Goal: Information Seeking & Learning: Learn about a topic

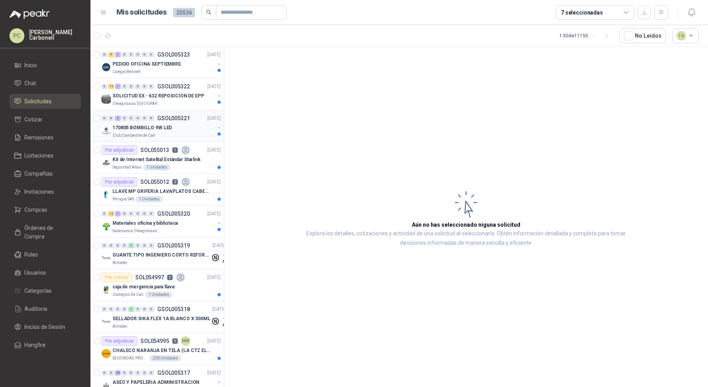
click at [190, 135] on div "Club Campestre de Cali" at bounding box center [163, 136] width 102 height 6
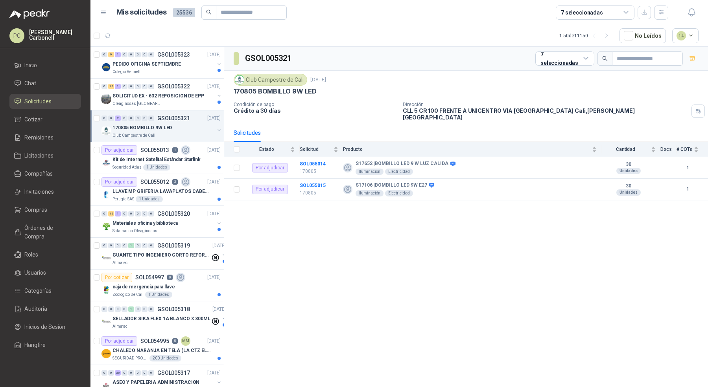
click at [190, 135] on div "Club Campestre de Cali" at bounding box center [163, 136] width 102 height 6
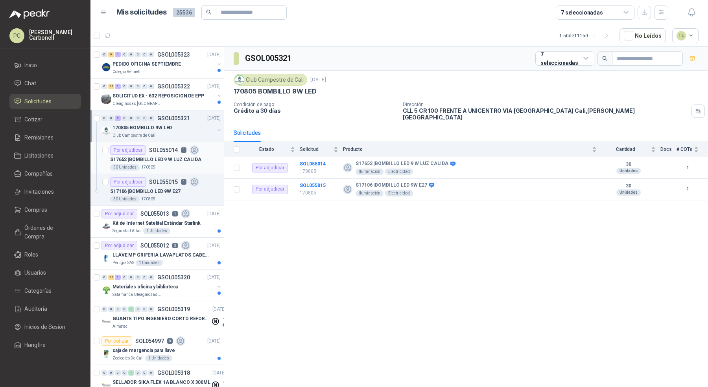
click at [188, 160] on p "S17652 | BOMBILLO LED 9 W LUZ CALIDA" at bounding box center [155, 159] width 91 height 7
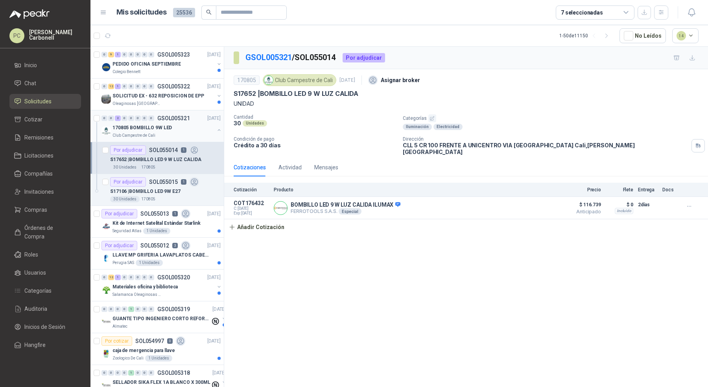
click at [190, 118] on div "0 0 2 0 0 0 0 0 GSOL005321 [DATE]" at bounding box center [161, 118] width 121 height 9
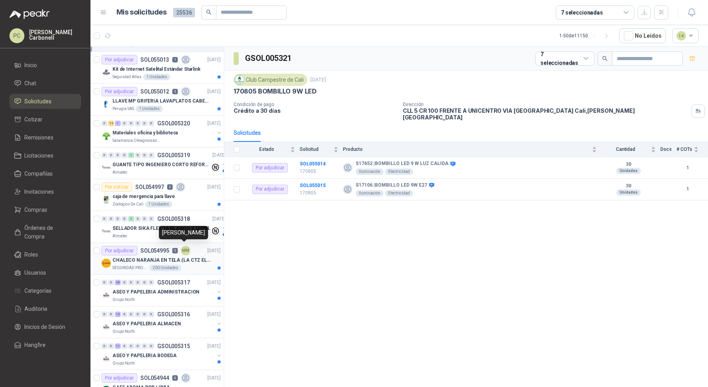
scroll to position [136, 0]
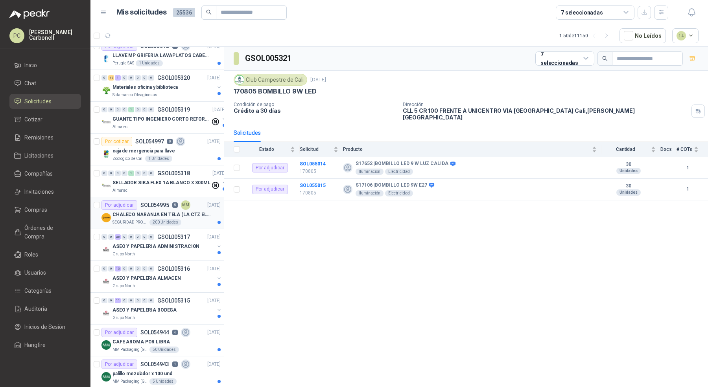
click at [186, 219] on div "SEGURIDAD PROVISER LTDA 200 Unidades" at bounding box center [166, 222] width 108 height 6
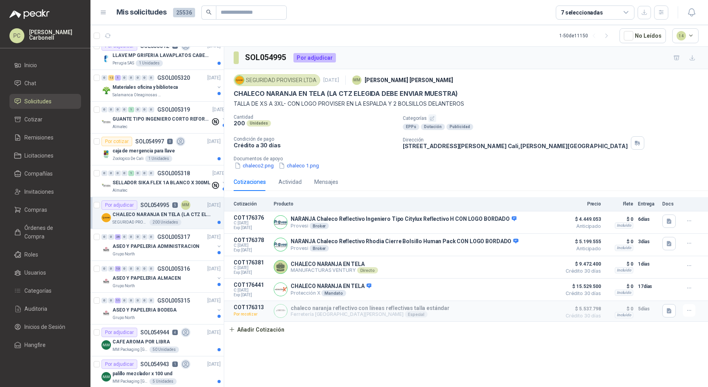
click at [186, 219] on div "SEGURIDAD PROVISER LTDA 200 Unidades" at bounding box center [166, 222] width 108 height 6
click at [186, 243] on p "ASEO Y PAPELERIA ADMINISTRACION" at bounding box center [155, 246] width 87 height 7
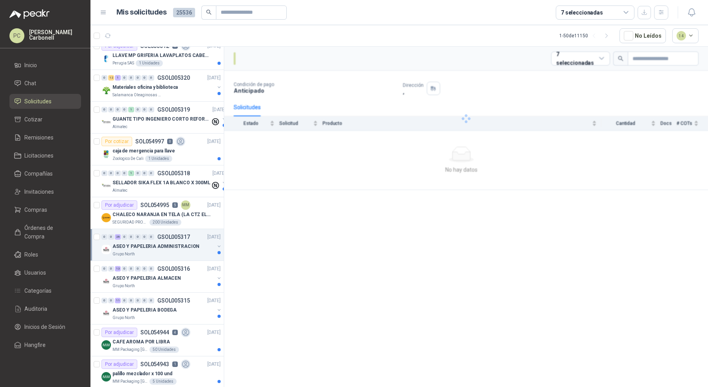
click at [183, 243] on p "ASEO Y PAPELERIA ADMINISTRACION" at bounding box center [155, 246] width 87 height 7
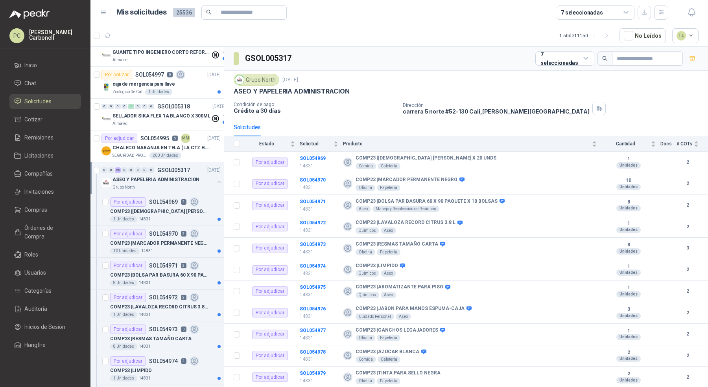
scroll to position [213, 0]
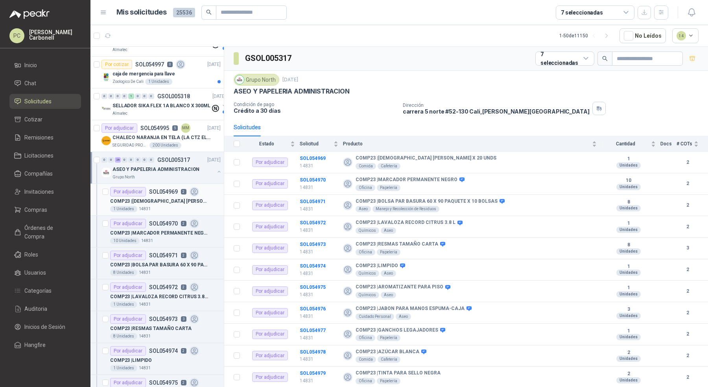
click at [180, 199] on p "COMP23 | [DEMOGRAPHIC_DATA] [PERSON_NAME] X 20 UNDS" at bounding box center [159, 201] width 98 height 7
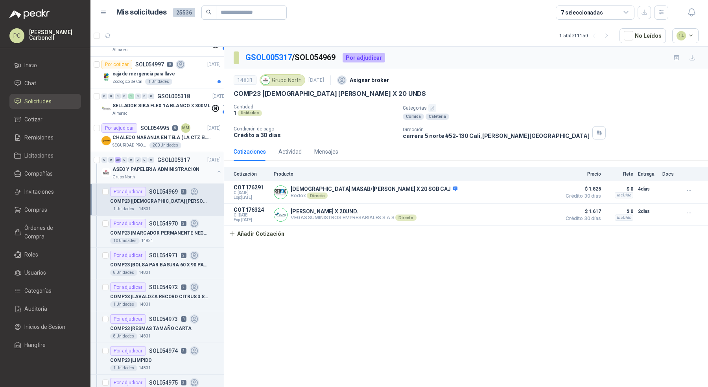
click at [196, 170] on div "ASEO Y PAPELERIA ADMINISTRACION" at bounding box center [163, 169] width 102 height 9
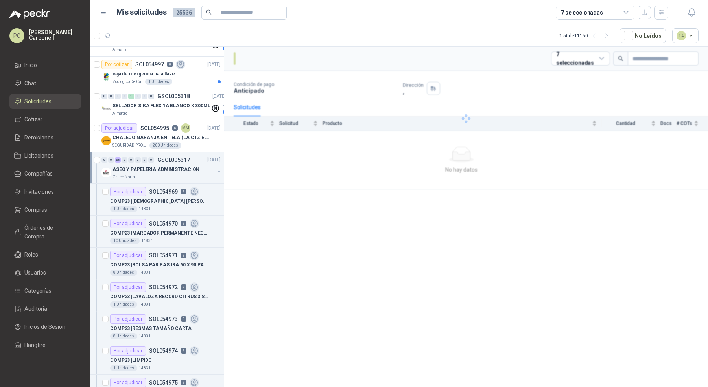
click at [197, 170] on div "ASEO Y PAPELERIA ADMINISTRACION" at bounding box center [163, 169] width 102 height 9
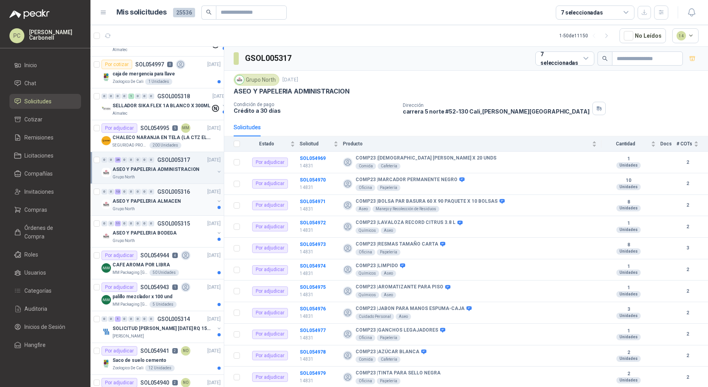
click at [193, 206] on div "Grupo North" at bounding box center [163, 209] width 102 height 6
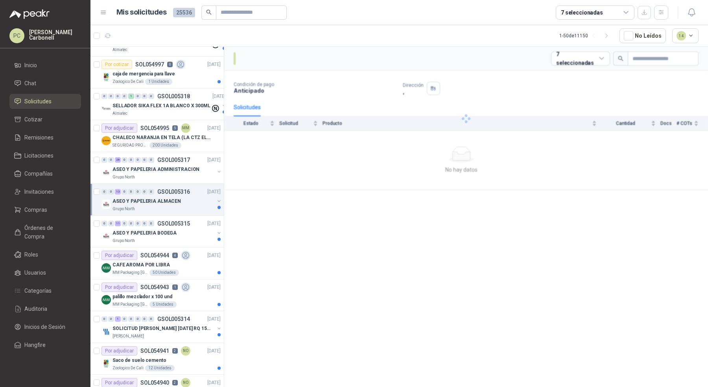
click at [193, 206] on div "Grupo North" at bounding box center [163, 209] width 102 height 6
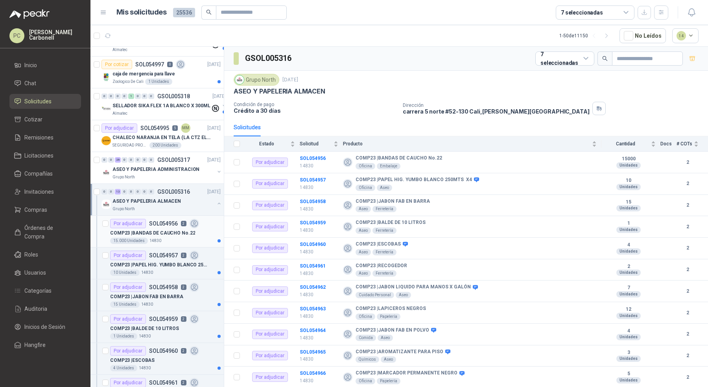
click at [190, 234] on p "COMP23 | BANDAS DE CAUCHO No.22" at bounding box center [152, 233] width 85 height 7
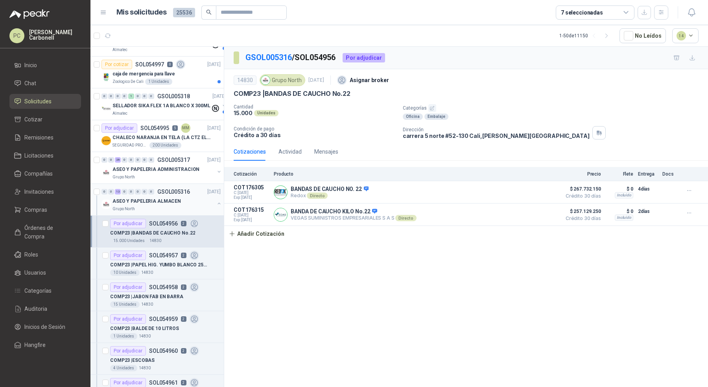
click at [192, 212] on div "0 0 13 0 0 0 0 0 GSOL005316 [DATE] ASEO Y PAPELERIA ALMACEN Grupo North" at bounding box center [156, 200] width 133 height 32
click at [216, 201] on button "button" at bounding box center [219, 204] width 6 height 6
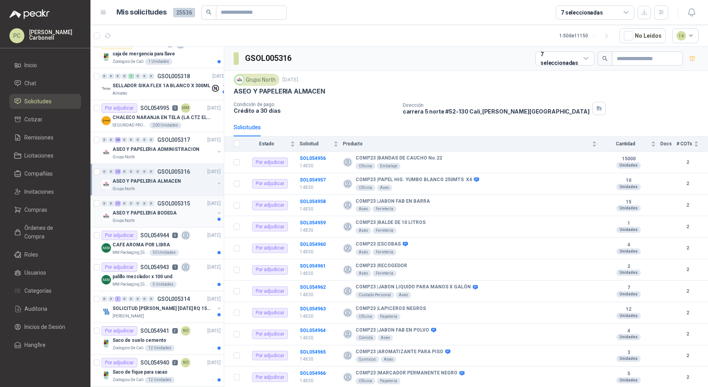
scroll to position [233, 0]
click at [199, 180] on div "ASEO Y PAPELERIA ALMACEN" at bounding box center [163, 181] width 102 height 9
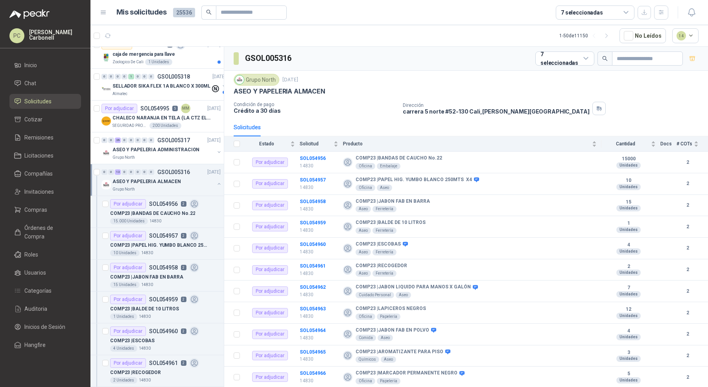
scroll to position [2, 0]
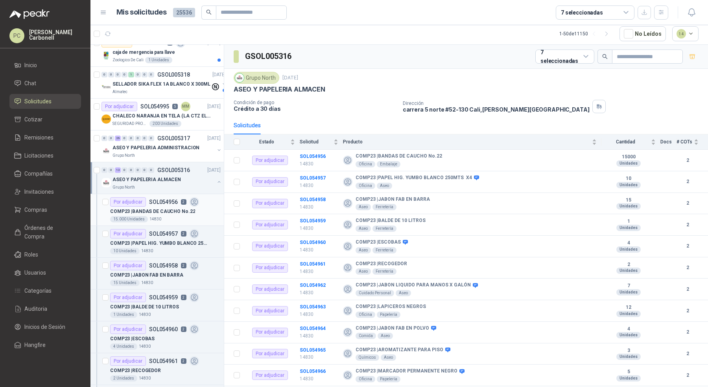
click at [185, 208] on p "COMP23 | BANDAS DE CAUCHO No.22" at bounding box center [152, 211] width 85 height 7
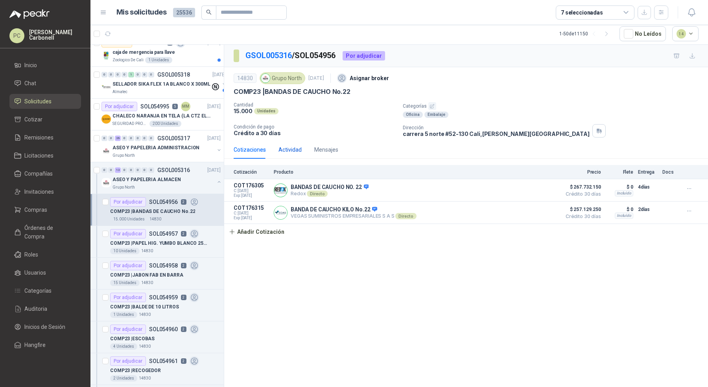
click at [290, 152] on div "Actividad" at bounding box center [289, 150] width 23 height 9
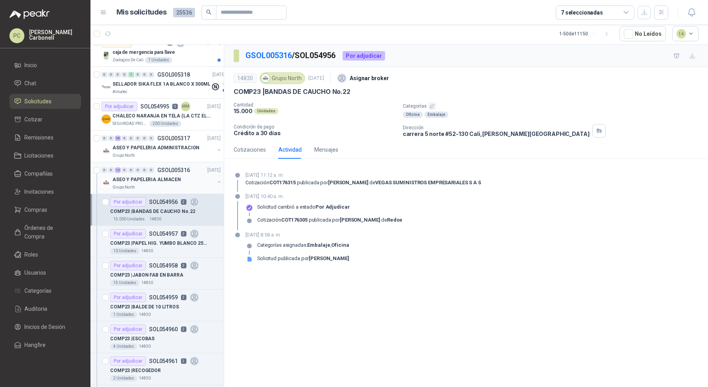
click at [208, 184] on div "Grupo North" at bounding box center [163, 187] width 102 height 6
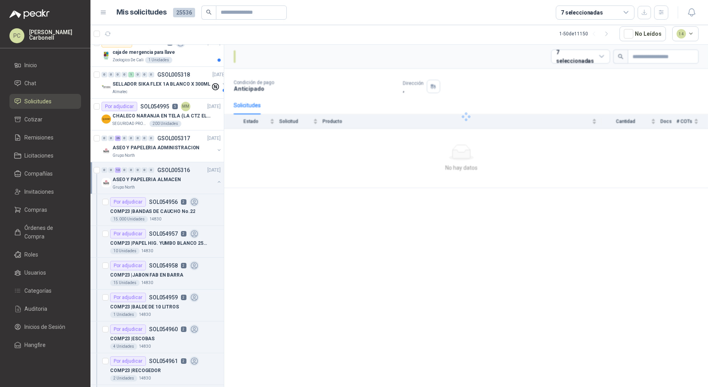
click at [216, 181] on button "button" at bounding box center [219, 182] width 6 height 6
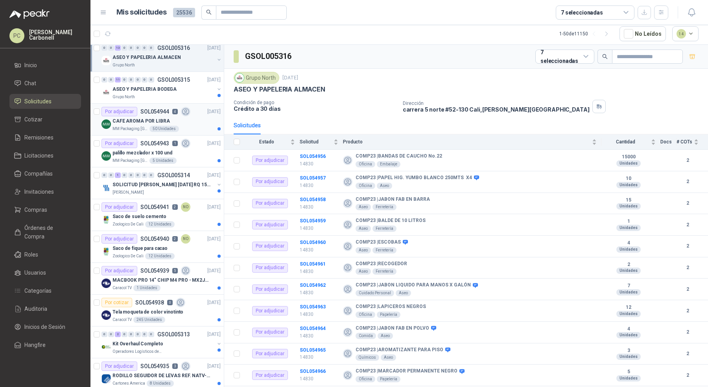
scroll to position [362, 0]
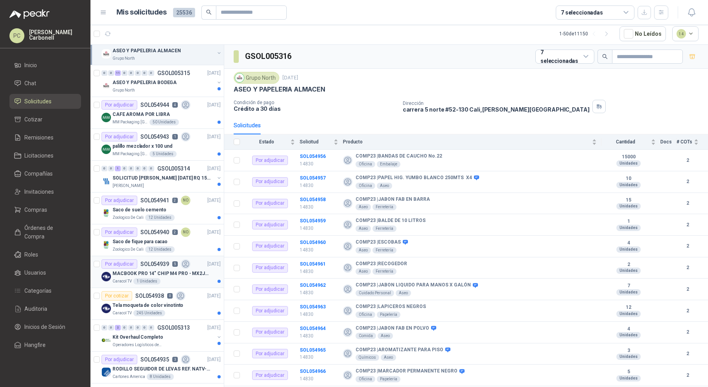
click at [185, 270] on p "MACBOOK PRO 14" CHIP M4 PRO - MX2J3E/A" at bounding box center [161, 273] width 98 height 7
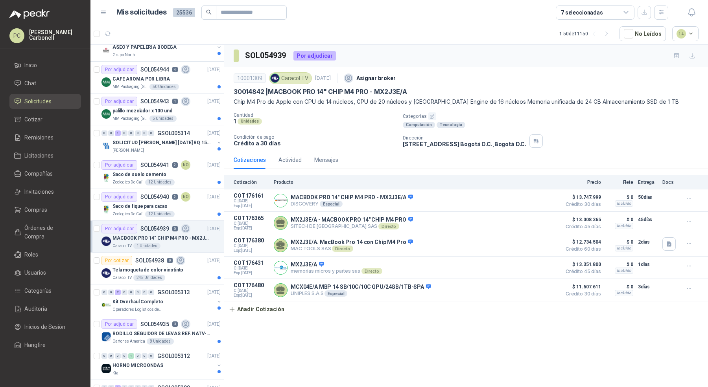
scroll to position [407, 0]
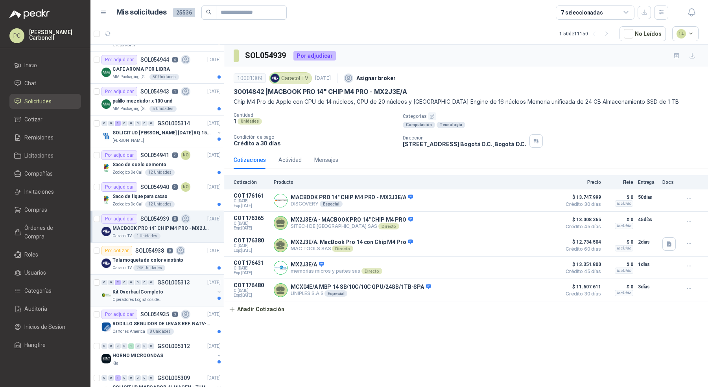
click at [187, 289] on div "Kit Overhaul Completo" at bounding box center [163, 291] width 102 height 9
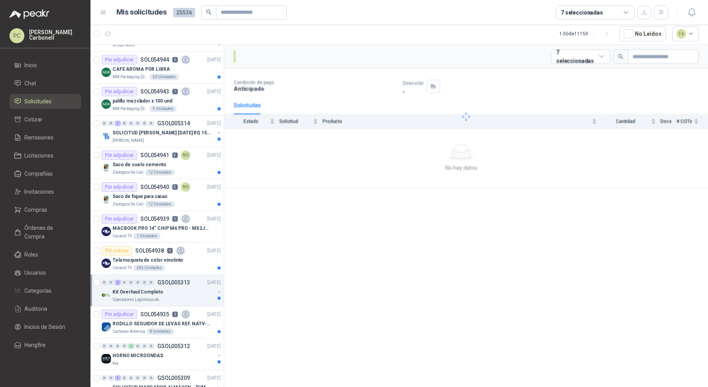
click at [187, 289] on div "Kit Overhaul Completo" at bounding box center [163, 291] width 102 height 9
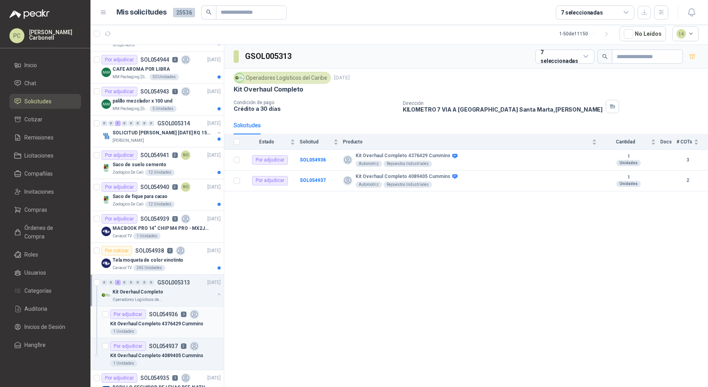
click at [194, 321] on p "Kit Overhaul Completo 4376429 Cummins" at bounding box center [156, 324] width 93 height 7
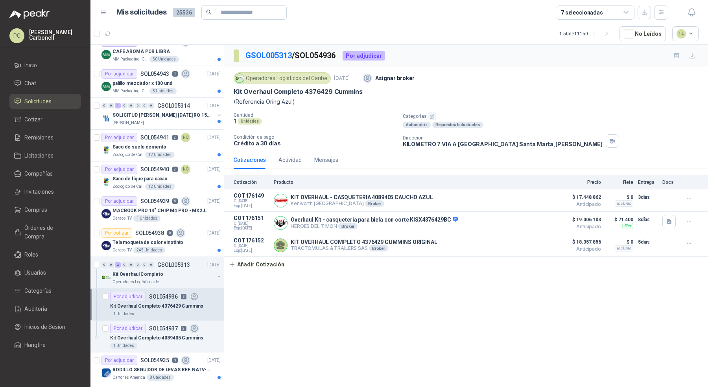
scroll to position [426, 0]
click at [542, 199] on button "Detalles" at bounding box center [538, 200] width 37 height 11
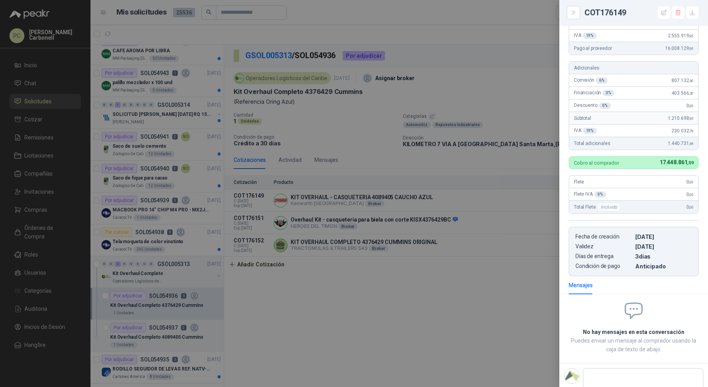
scroll to position [118, 0]
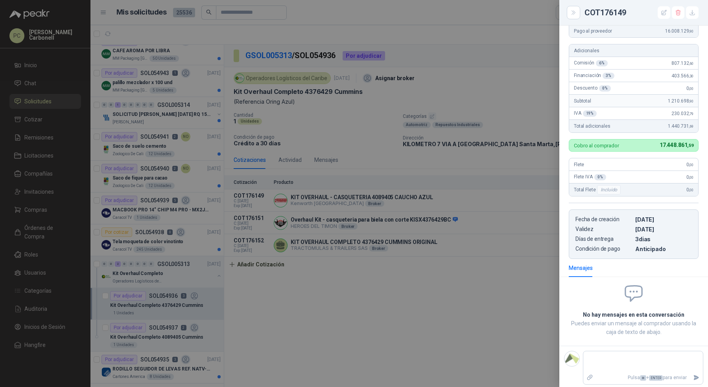
click at [488, 300] on div at bounding box center [354, 193] width 708 height 387
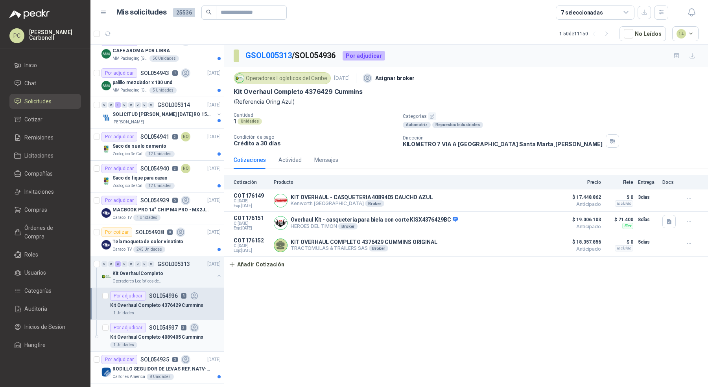
click at [185, 326] on div "Por adjudicar SOL054937 2" at bounding box center [154, 327] width 89 height 9
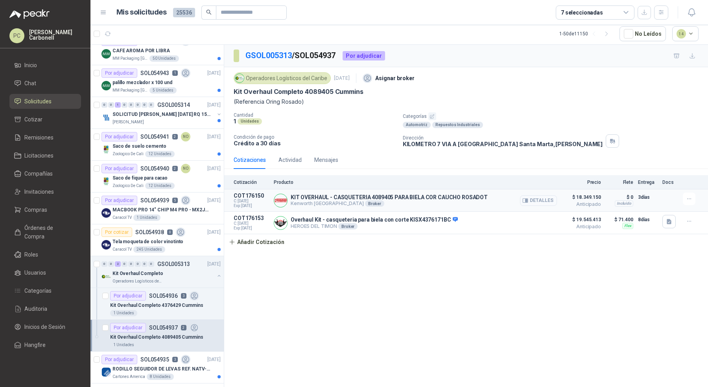
click at [534, 199] on button "Detalles" at bounding box center [538, 200] width 37 height 11
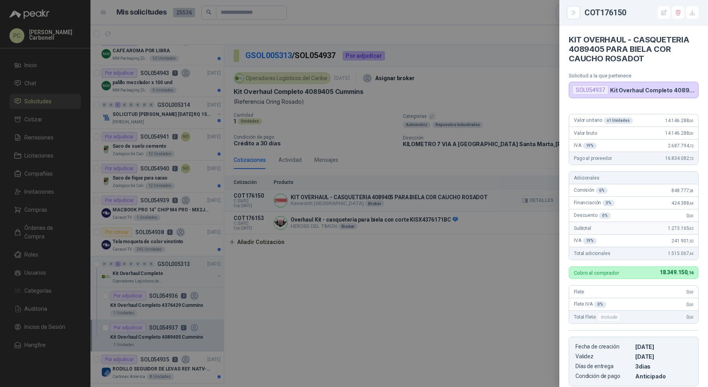
scroll to position [123, 0]
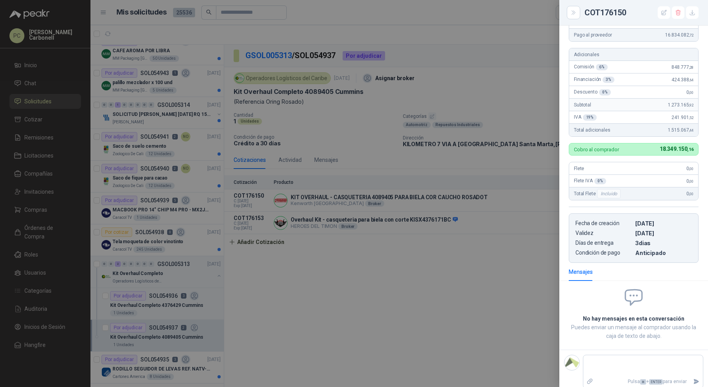
click at [362, 292] on div at bounding box center [354, 193] width 708 height 387
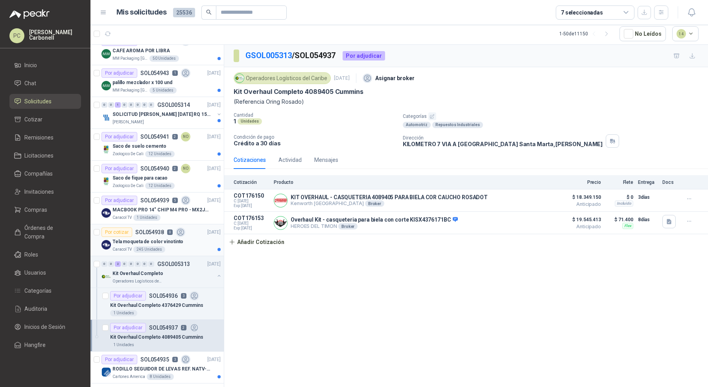
click at [179, 250] on article "Por cotizar SOL054938 0 [DATE] Tela moqueta de color vinotinto Caracol TV 245 U…" at bounding box center [156, 241] width 133 height 32
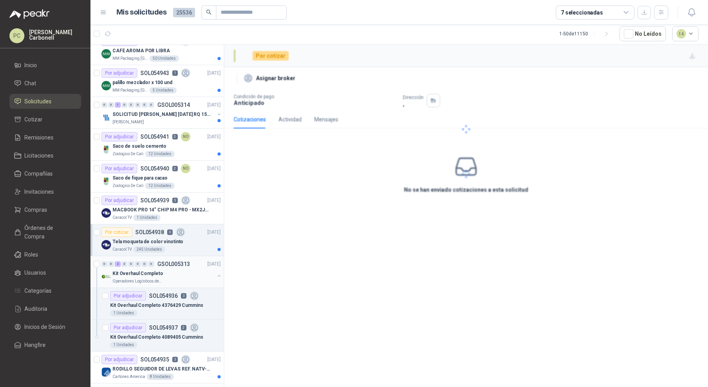
click at [182, 269] on div "Kit Overhaul Completo" at bounding box center [163, 273] width 102 height 9
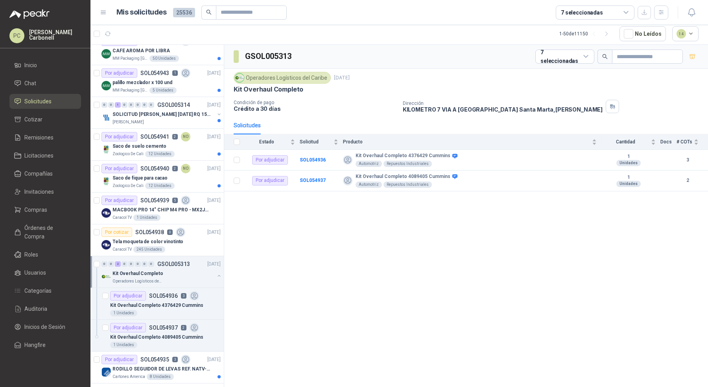
click at [216, 273] on button "button" at bounding box center [219, 276] width 6 height 6
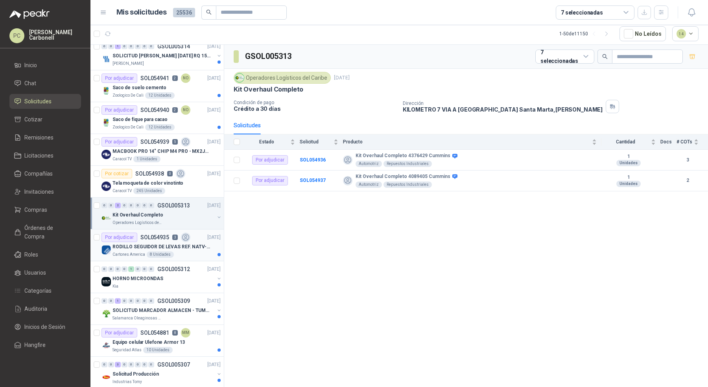
scroll to position [486, 0]
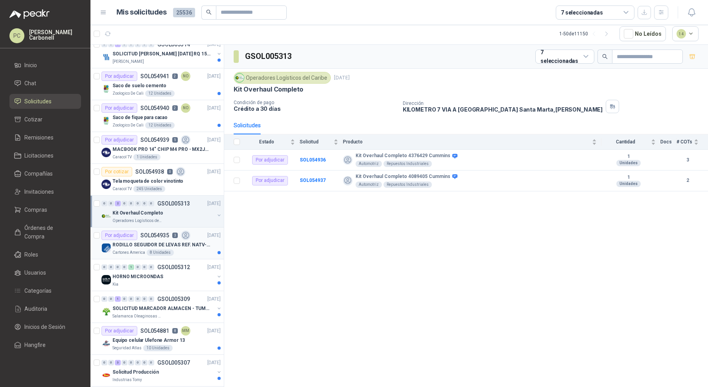
click at [188, 250] on div "Cartones America 8 Unidades" at bounding box center [166, 253] width 108 height 6
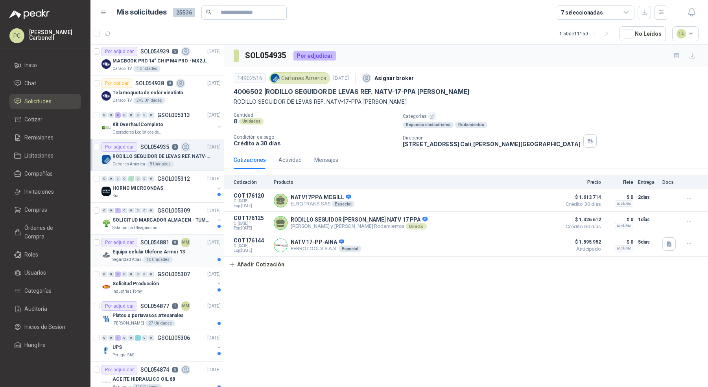
scroll to position [591, 0]
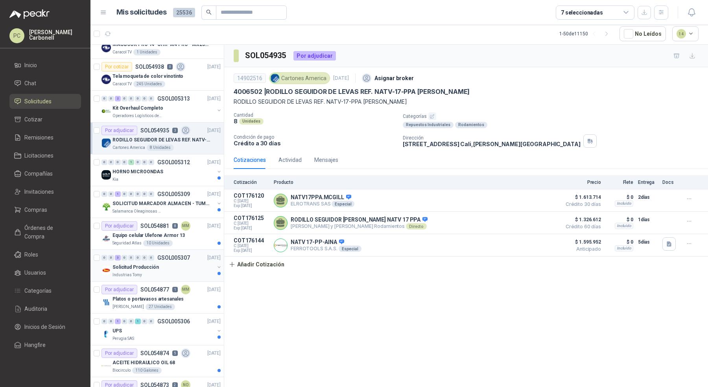
click at [177, 272] on div "Industrias Tomy" at bounding box center [163, 275] width 102 height 6
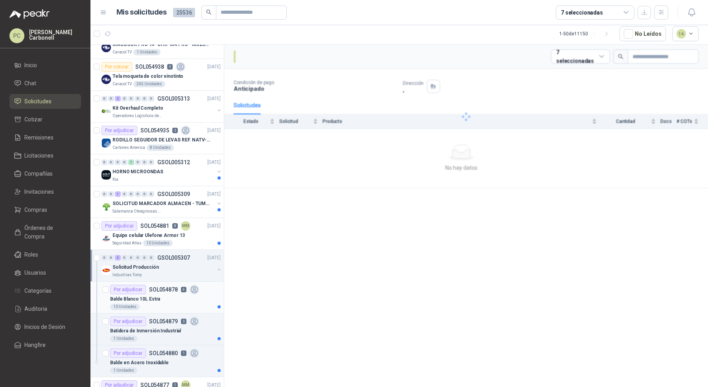
click at [176, 304] on div "10 Unidades" at bounding box center [165, 307] width 111 height 6
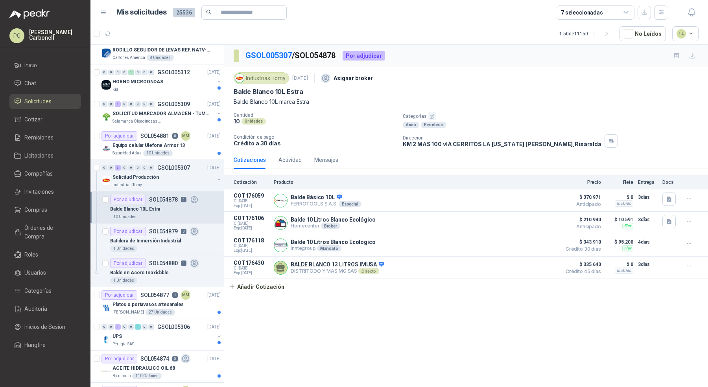
scroll to position [682, 0]
click at [177, 245] on div "1 Unidades" at bounding box center [165, 248] width 111 height 6
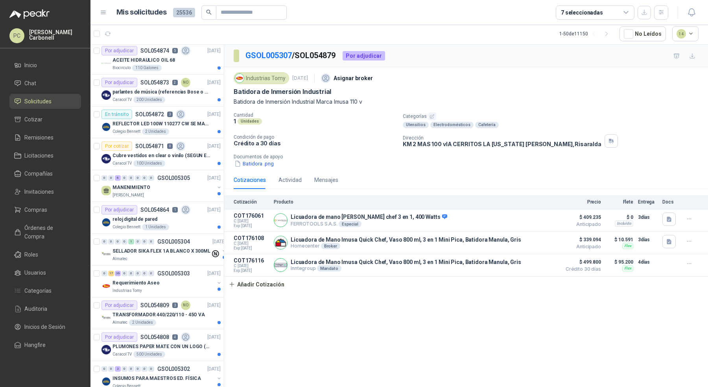
scroll to position [990, 0]
click at [187, 278] on div "Requerimiento Aseo" at bounding box center [163, 282] width 102 height 9
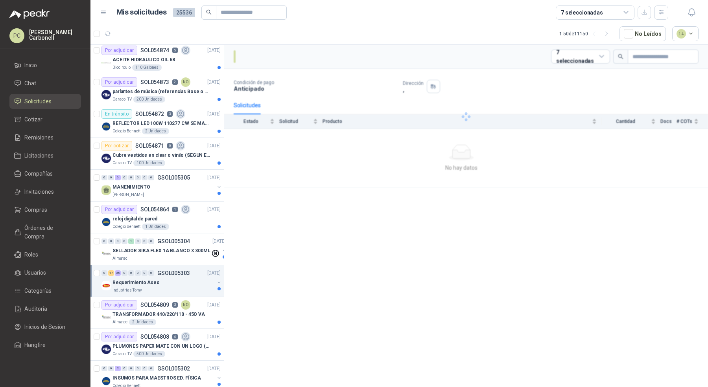
click at [187, 278] on div "Requerimiento Aseo" at bounding box center [163, 282] width 102 height 9
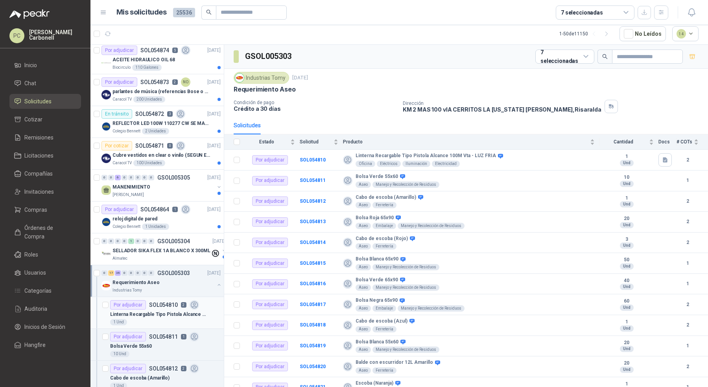
click at [180, 311] on p "Linterna Recargable Tipo Pistola Alcance 100M Vta - LUZ FRIA" at bounding box center [159, 314] width 98 height 7
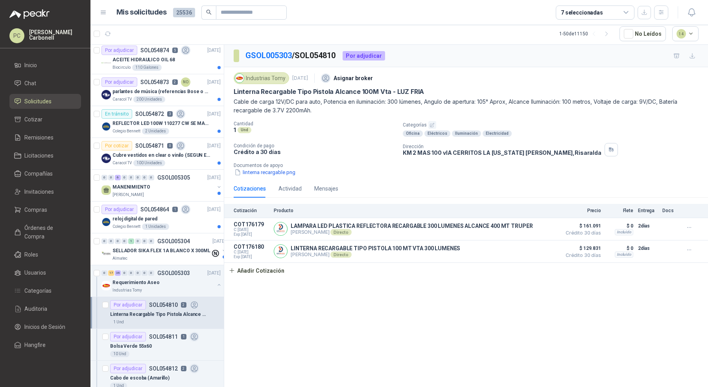
scroll to position [1039, 0]
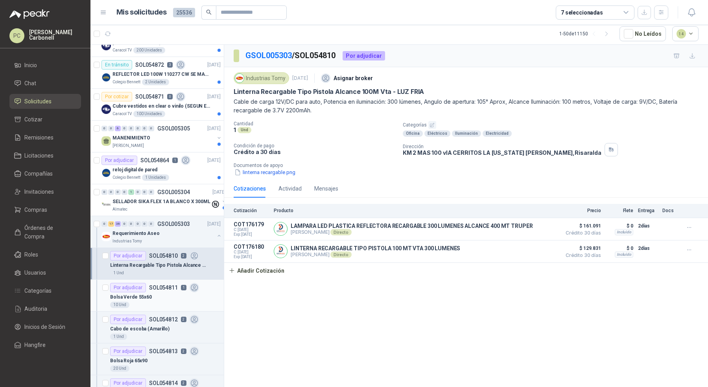
click at [180, 293] on div "Bolsa Verde 55x60" at bounding box center [165, 297] width 111 height 9
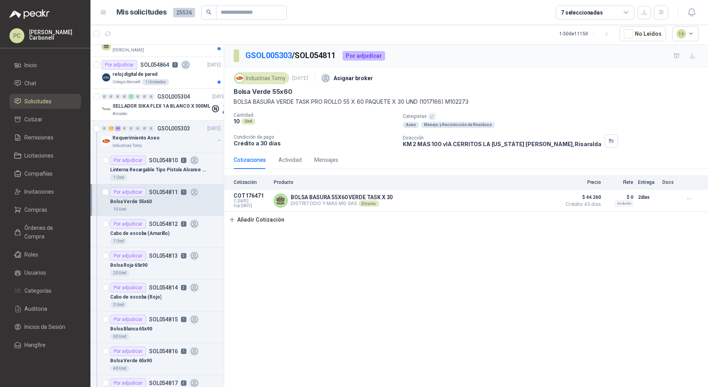
scroll to position [1212, 0]
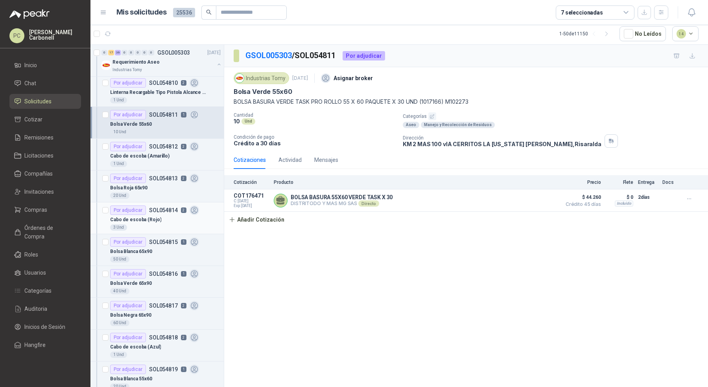
click at [183, 225] on div "3 Und" at bounding box center [165, 228] width 111 height 6
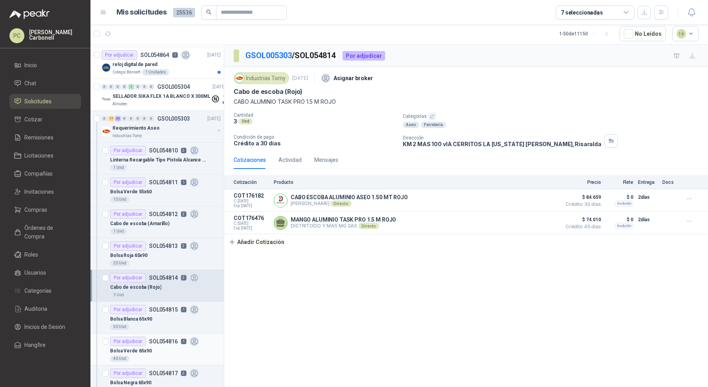
scroll to position [1123, 0]
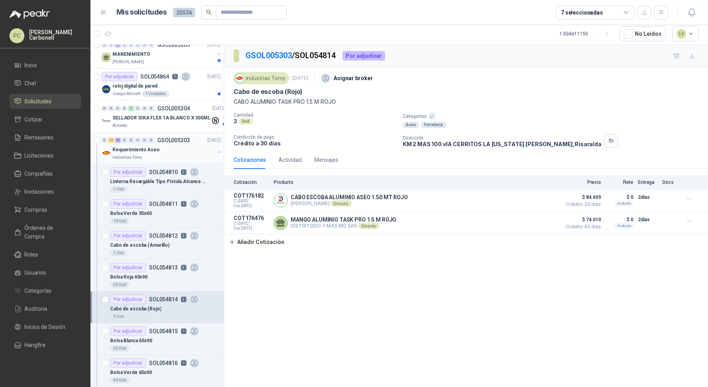
click at [155, 145] on div "Requerimiento Aseo" at bounding box center [163, 149] width 102 height 9
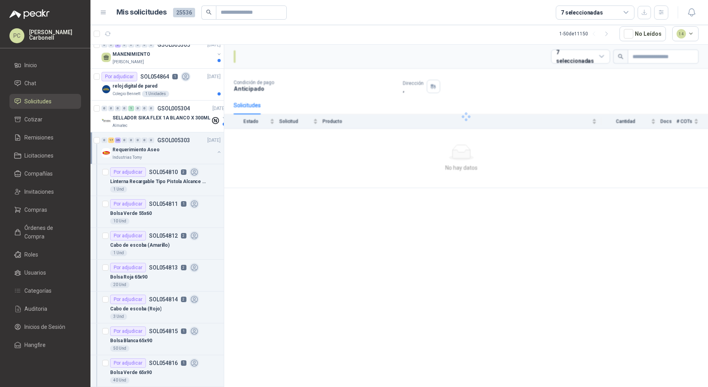
click at [216, 149] on button "button" at bounding box center [219, 152] width 6 height 6
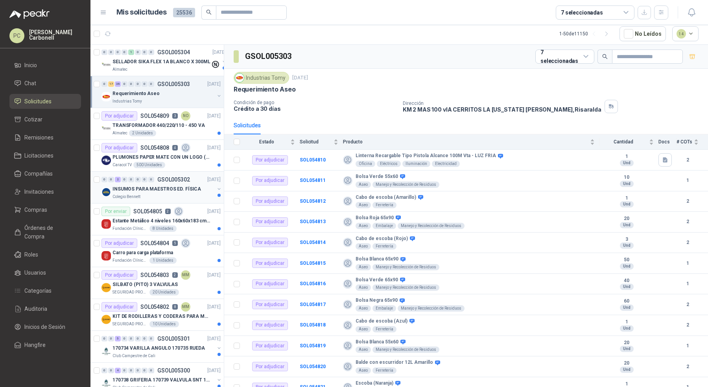
scroll to position [1192, 0]
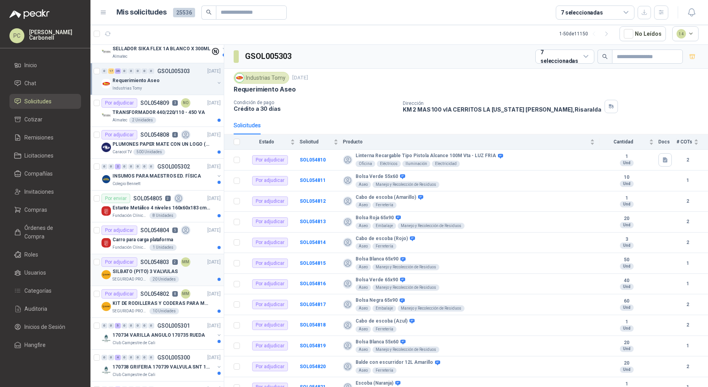
click at [184, 267] on div "SILBATO (PITO) 3 VALVULAS" at bounding box center [166, 271] width 108 height 9
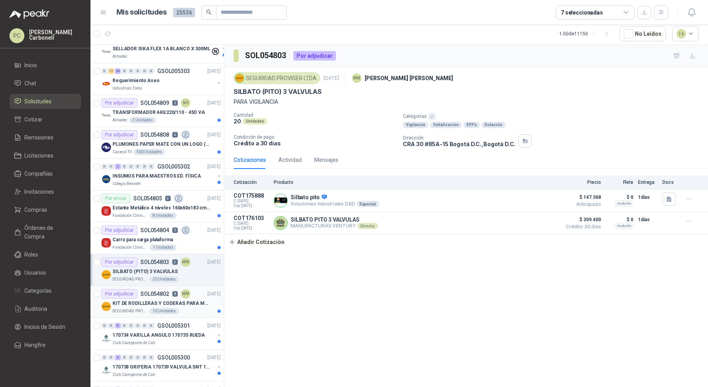
click at [202, 308] on div "SEGURIDAD PROVISER LTDA 10 Unidades" at bounding box center [166, 311] width 108 height 6
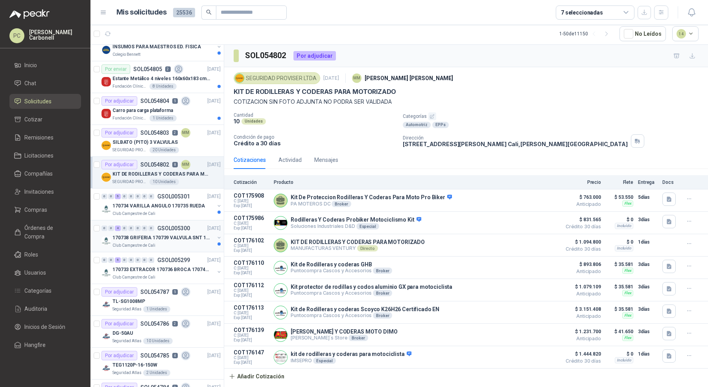
scroll to position [1354, 0]
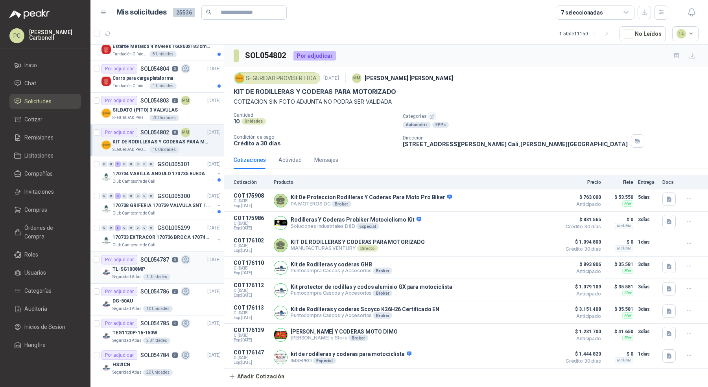
click at [193, 265] on div "TL-SG1008MP" at bounding box center [166, 269] width 108 height 9
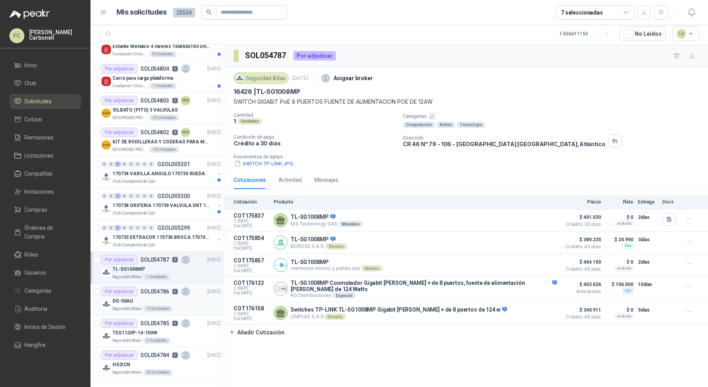
click at [190, 297] on div "DG-50AU" at bounding box center [166, 301] width 108 height 9
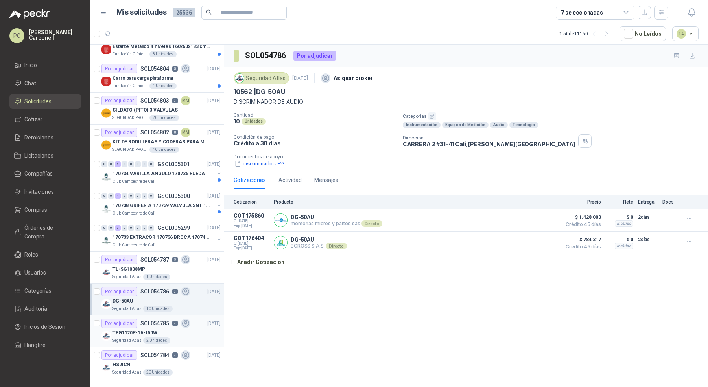
click at [188, 319] on icon at bounding box center [185, 323] width 9 height 9
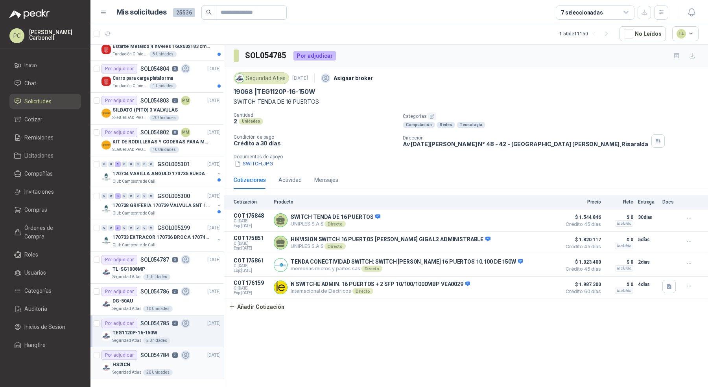
click at [186, 360] on div "HS2ICN" at bounding box center [166, 364] width 108 height 9
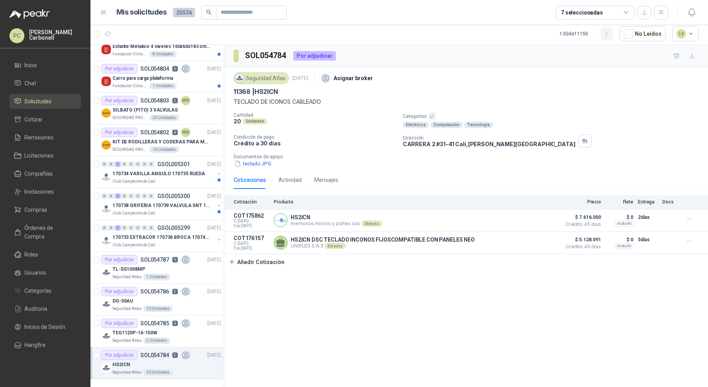
click at [610, 34] on icon "button" at bounding box center [606, 34] width 7 height 7
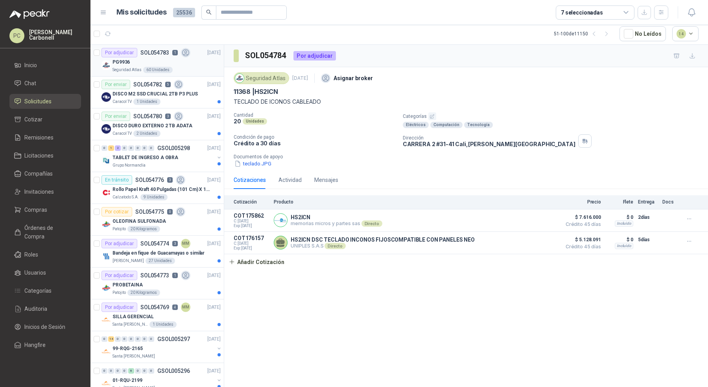
click at [197, 68] on div "Seguridad Atlas 60 Unidades" at bounding box center [166, 70] width 108 height 6
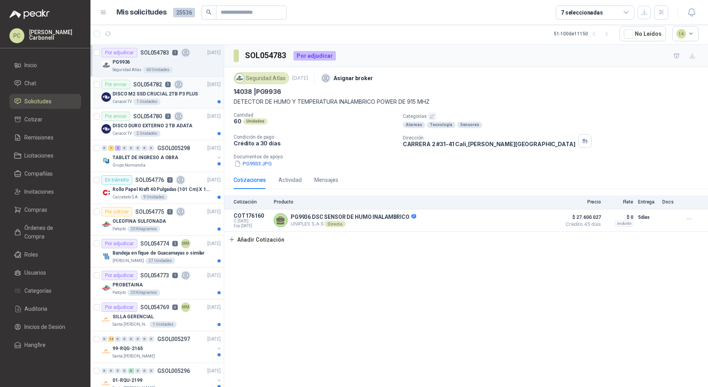
click at [188, 96] on p "DISCO M2 SSD CRUCIAL 2TB P3 PLUS" at bounding box center [154, 93] width 85 height 7
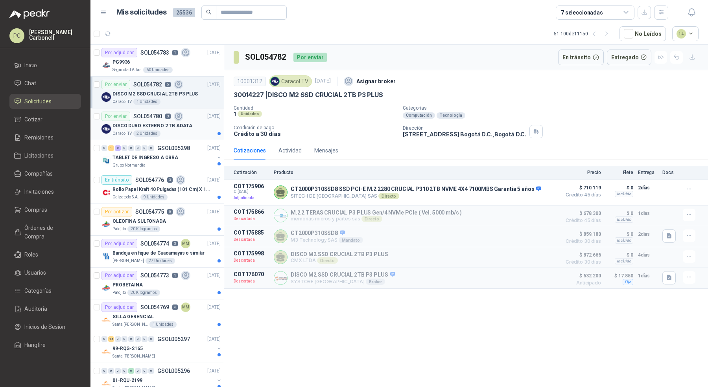
click at [190, 118] on div "Por enviar SOL054780 3 [DATE]" at bounding box center [160, 116] width 119 height 9
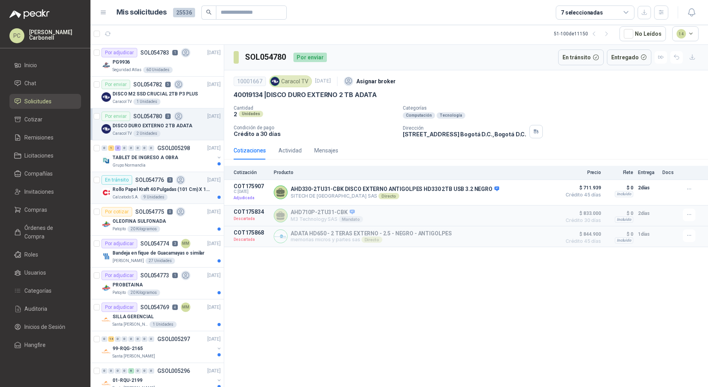
click at [199, 192] on div "Rollo Papel Kraft 40 Pulgadas (101 Cm) X 150 Mts 60 Gr" at bounding box center [166, 189] width 108 height 9
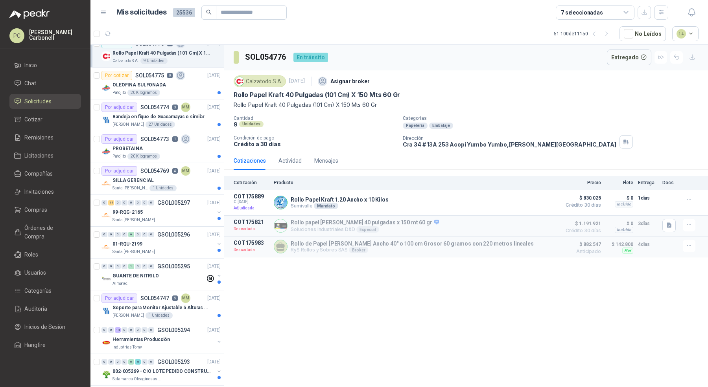
scroll to position [139, 0]
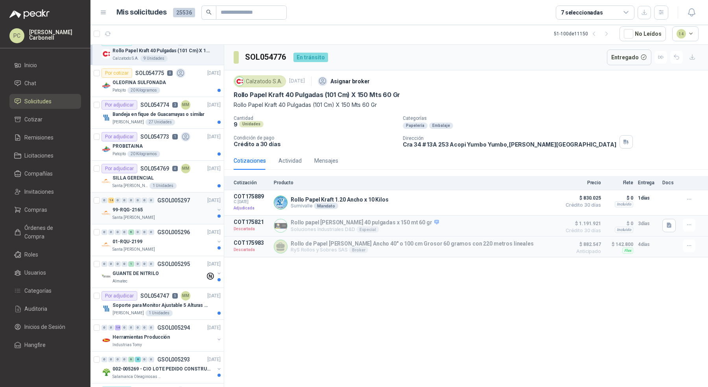
click at [201, 210] on div "99-RQG-2165" at bounding box center [163, 209] width 102 height 9
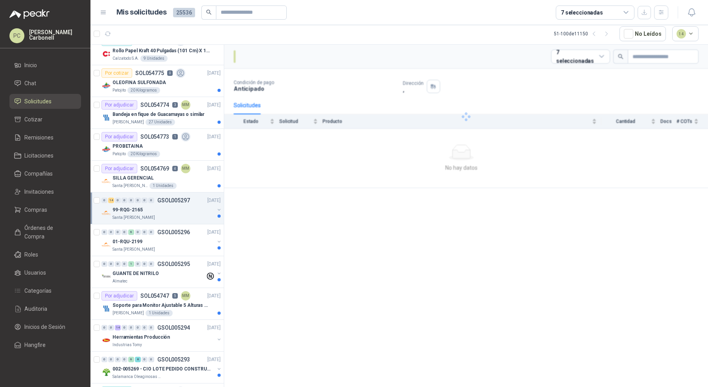
click at [201, 210] on div "99-RQG-2165" at bounding box center [163, 209] width 102 height 9
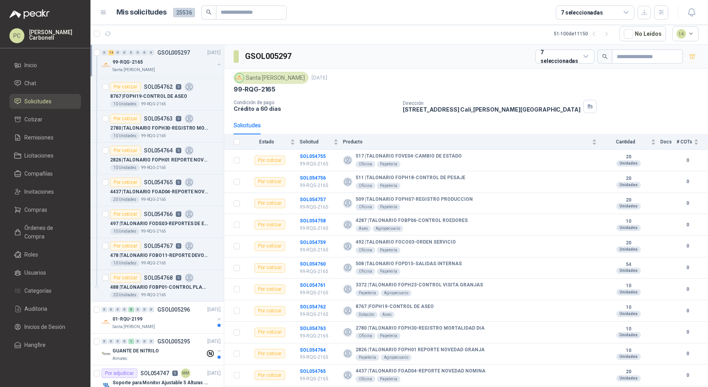
scroll to position [508, 0]
click at [193, 292] on div "20 Unidades 99-RQG-2165" at bounding box center [165, 295] width 111 height 6
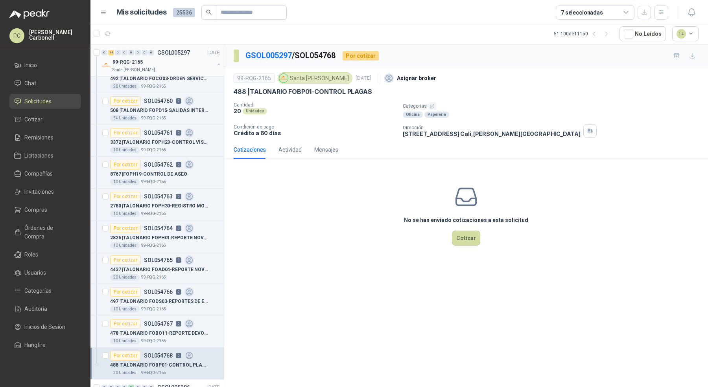
scroll to position [404, 0]
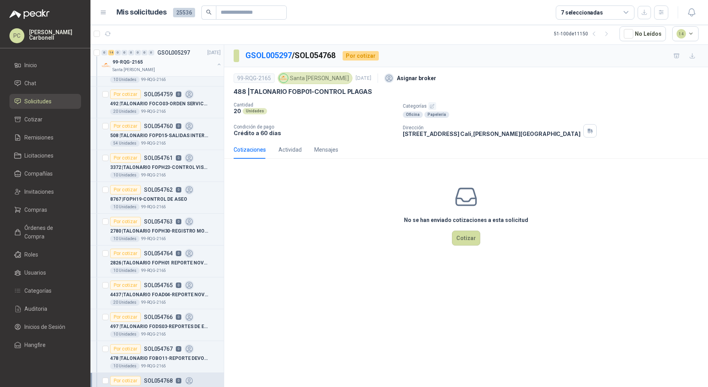
click at [216, 61] on button "button" at bounding box center [219, 64] width 6 height 6
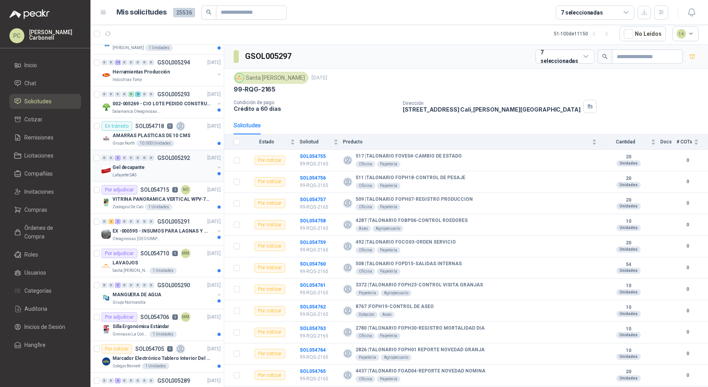
click at [177, 168] on div "Gel decapante" at bounding box center [163, 167] width 102 height 9
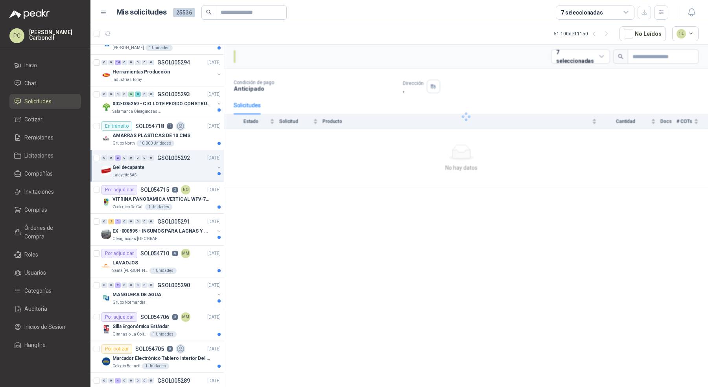
click at [177, 168] on div "Gel decapante" at bounding box center [163, 167] width 102 height 9
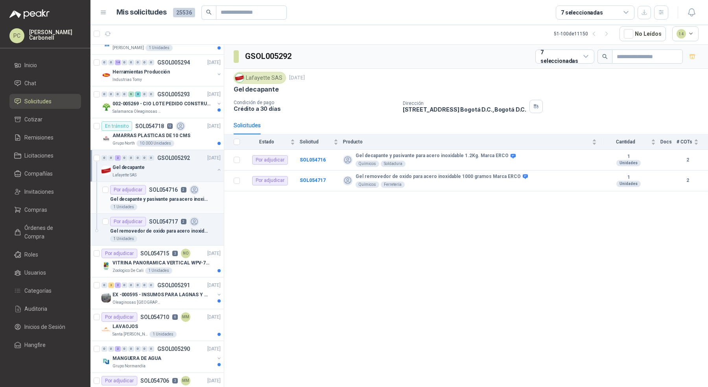
click at [171, 204] on div "1 Unidades" at bounding box center [165, 207] width 111 height 6
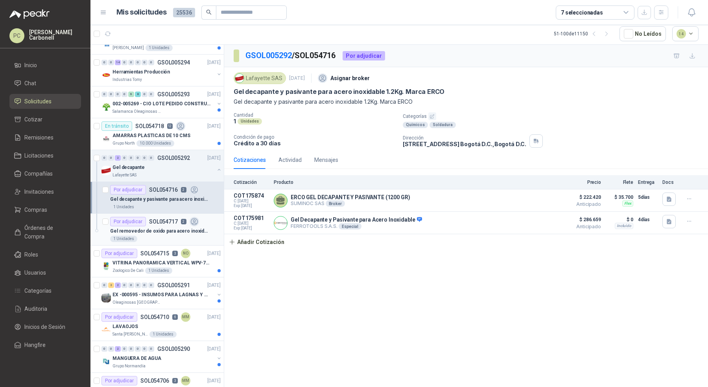
click at [173, 230] on p "Gel removedor de oxido para acero inoxidable 1000 gramos Marca ERCO" at bounding box center [159, 231] width 98 height 7
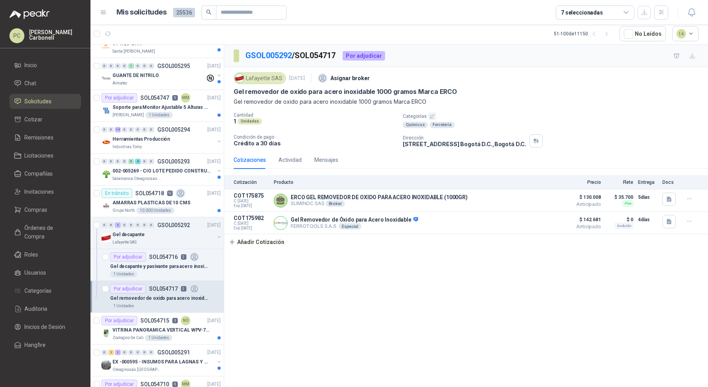
scroll to position [336, 0]
click at [192, 200] on div "AMARRAS PLASTICAS DE 10 CMS" at bounding box center [166, 203] width 108 height 9
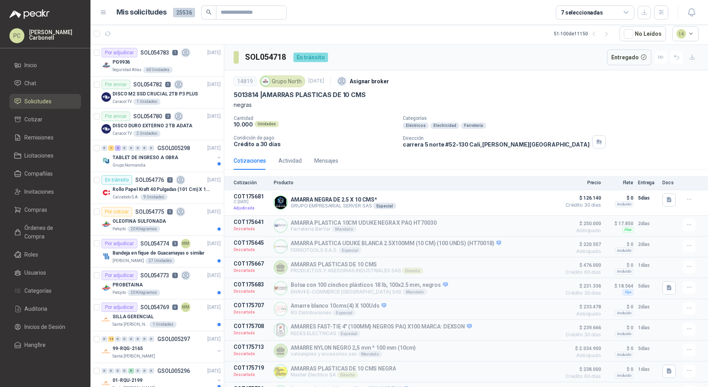
click at [584, 35] on div "51 - 100 de 11150" at bounding box center [583, 34] width 59 height 13
click at [592, 35] on button "button" at bounding box center [594, 34] width 13 height 13
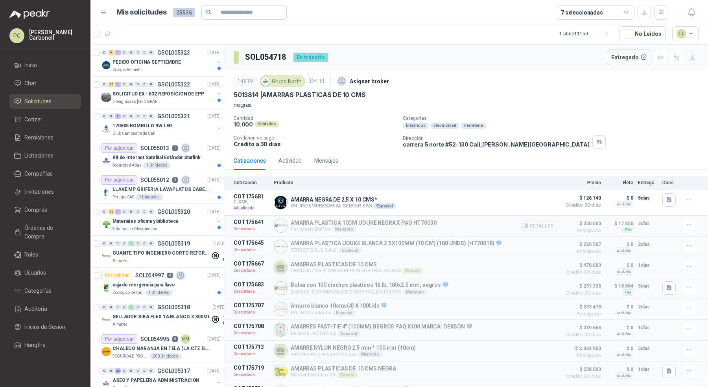
click at [318, 232] on article "COT175641 Descartada AMARRA PLASTICA 10CM UDUKE NEGRA X PAQ HT70030 Ferreteria …" at bounding box center [466, 226] width 484 height 21
click at [51, 191] on span "Invitaciones" at bounding box center [38, 192] width 29 height 9
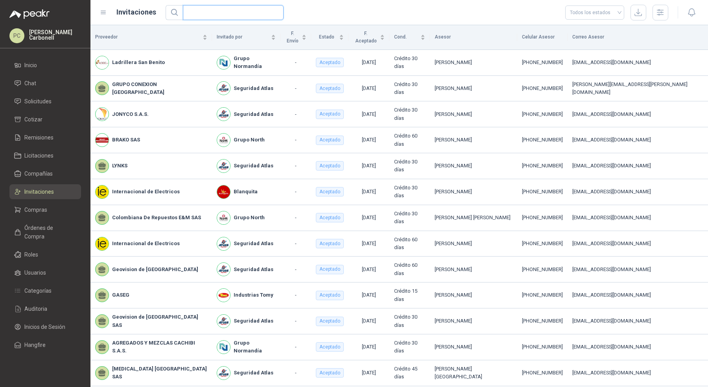
click at [195, 17] on input "text" at bounding box center [230, 13] width 85 height 14
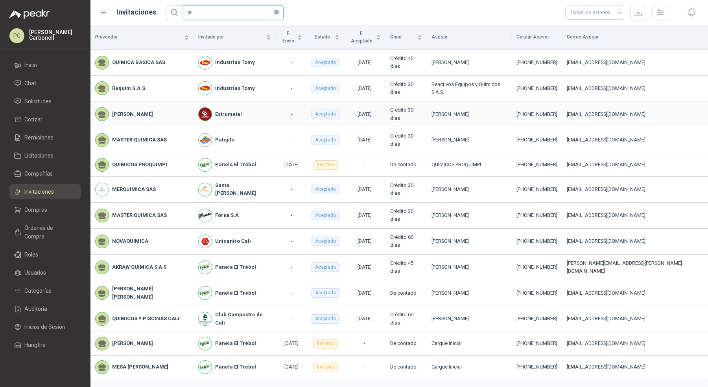
type input "*"
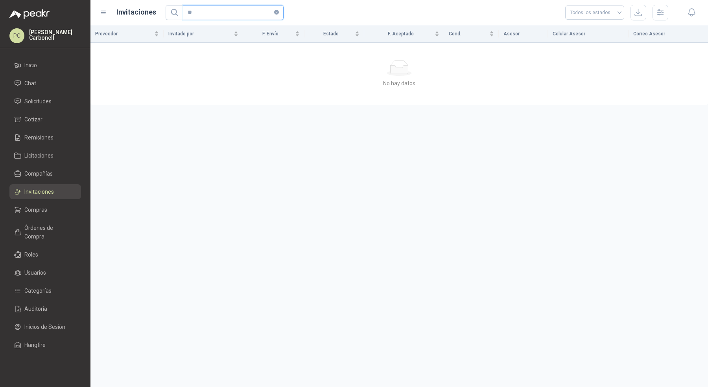
type input "*"
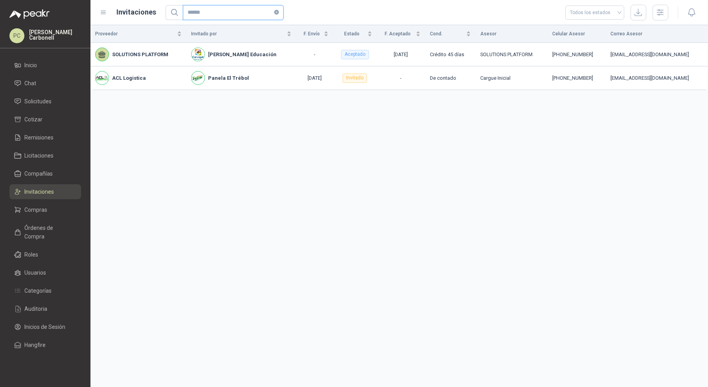
click at [197, 12] on input "******" at bounding box center [230, 13] width 85 height 14
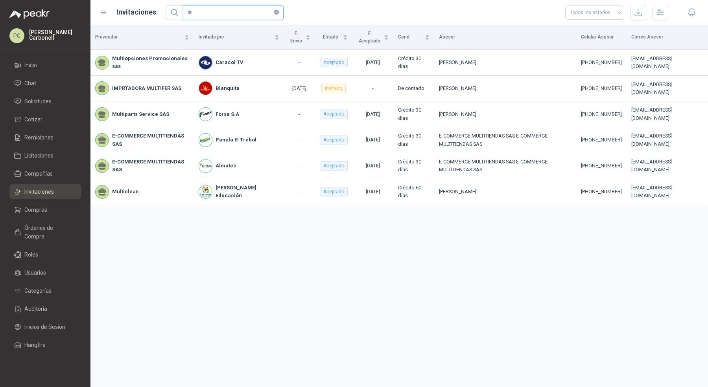
type input "*"
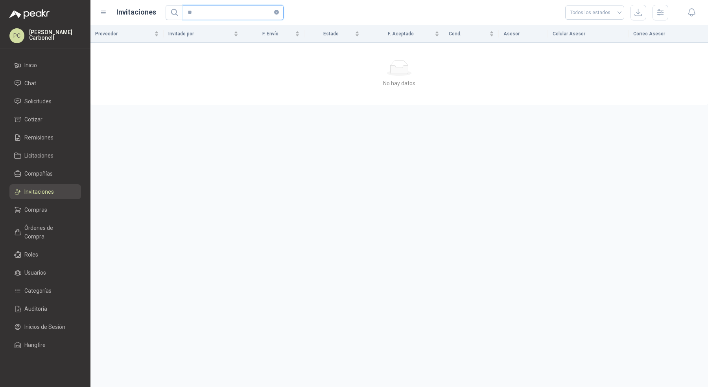
type input "*"
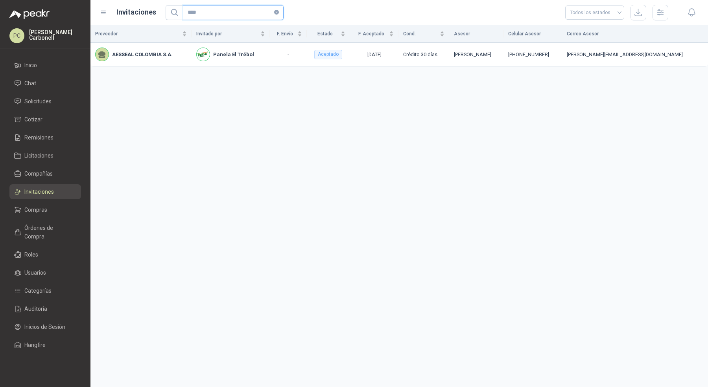
click at [197, 12] on input "****" at bounding box center [230, 13] width 85 height 14
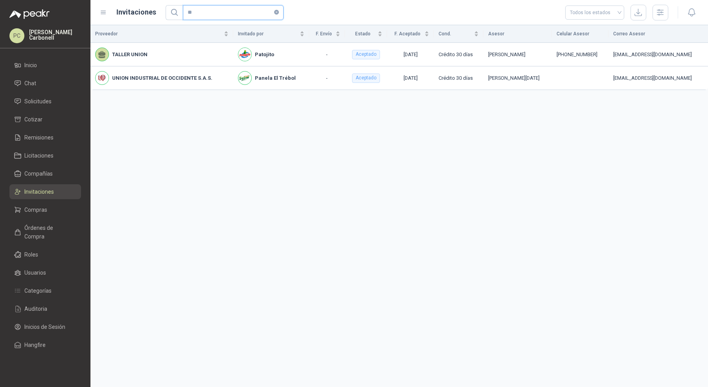
type input "*"
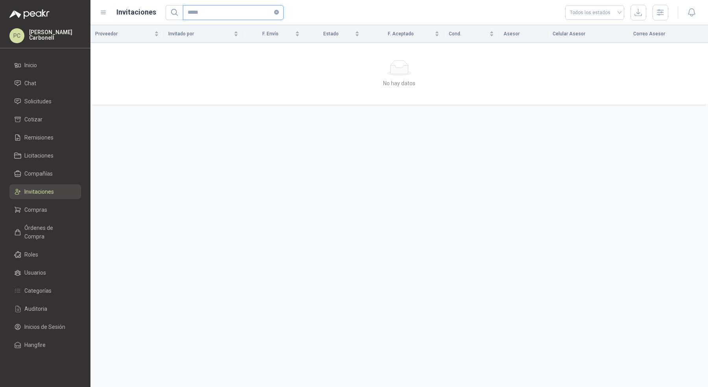
click at [197, 12] on input "*****" at bounding box center [230, 13] width 85 height 14
click at [197, 12] on input "******" at bounding box center [230, 13] width 85 height 14
click at [197, 12] on input "*******" at bounding box center [230, 13] width 85 height 14
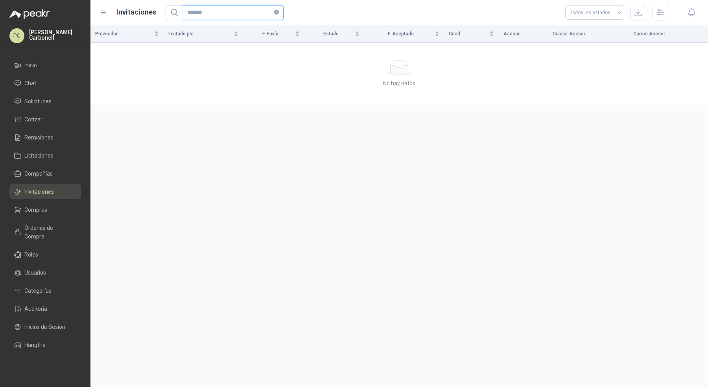
click at [196, 13] on input "*******" at bounding box center [230, 13] width 85 height 14
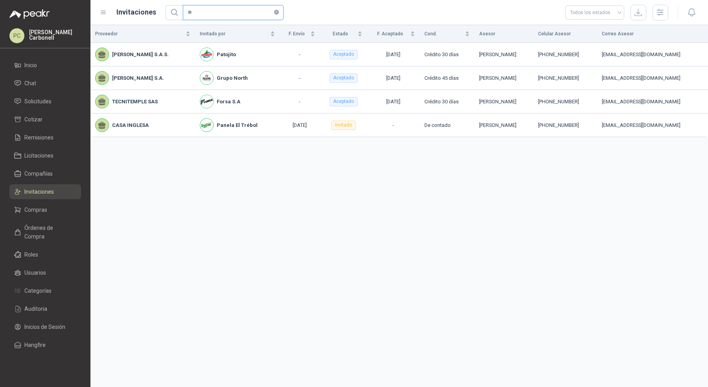
type input "*"
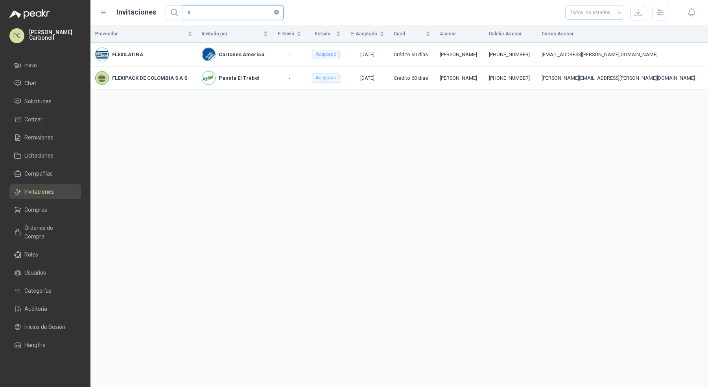
type input "*"
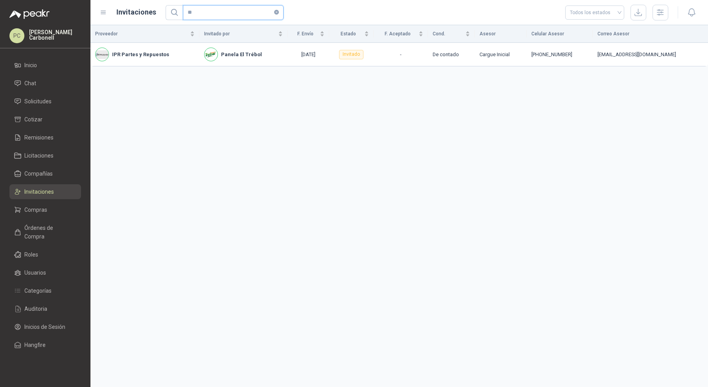
type input "*"
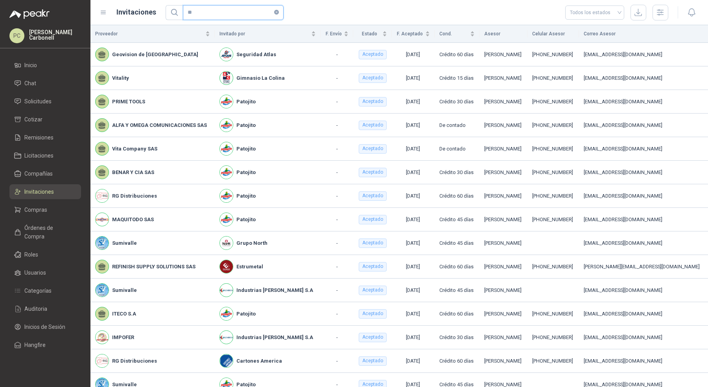
type input "*"
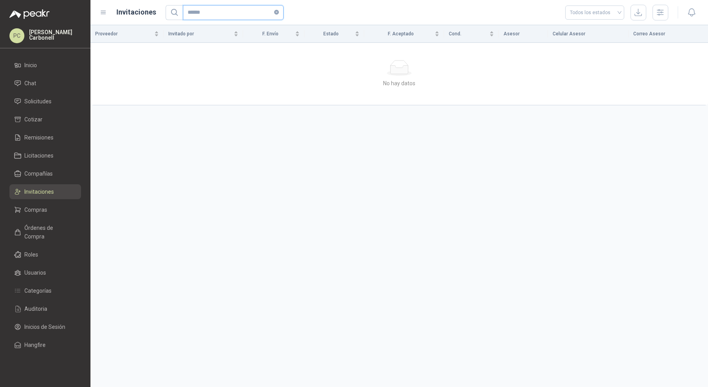
click at [196, 13] on input "******" at bounding box center [230, 13] width 85 height 14
type input "*"
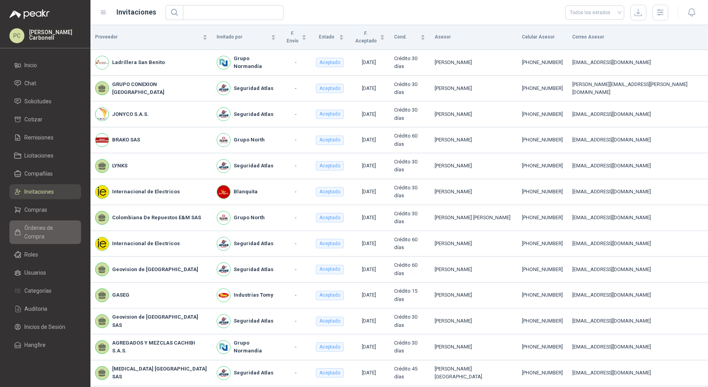
click at [39, 229] on span "Órdenes de Compra" at bounding box center [48, 232] width 49 height 17
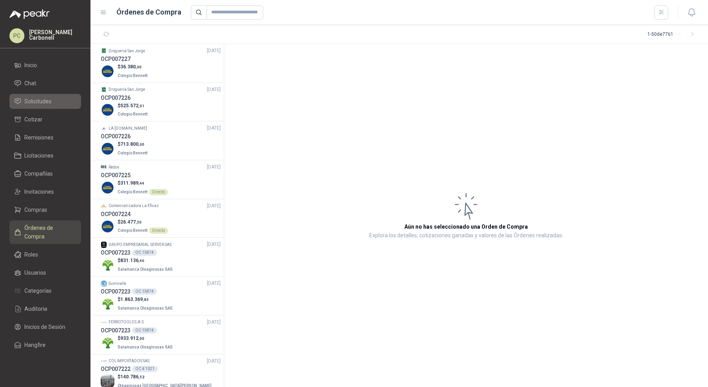
click at [56, 96] on link "Solicitudes" at bounding box center [45, 101] width 72 height 15
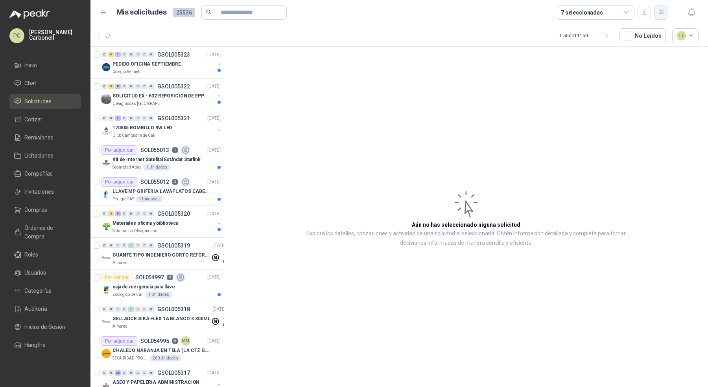
click at [656, 15] on button "button" at bounding box center [661, 13] width 14 height 14
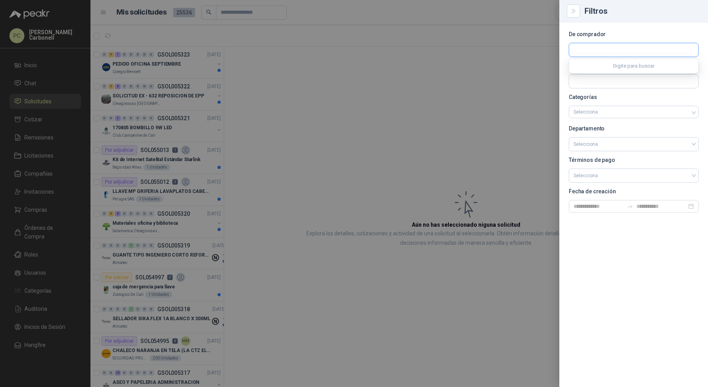
click at [617, 52] on input "text" at bounding box center [633, 49] width 129 height 13
type input "****"
click at [609, 67] on p "Industrias Tomy" at bounding box center [616, 66] width 59 height 5
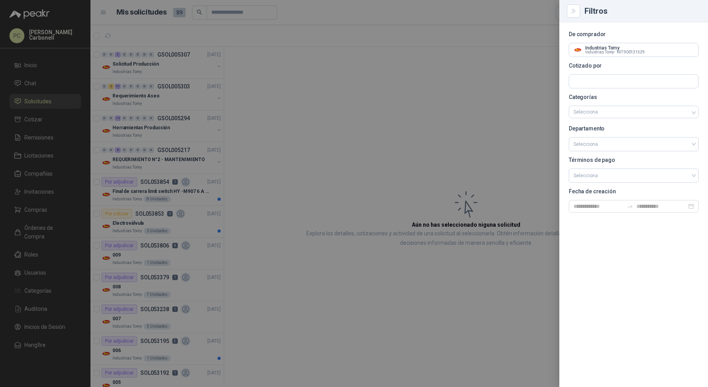
click at [295, 103] on div at bounding box center [354, 193] width 708 height 387
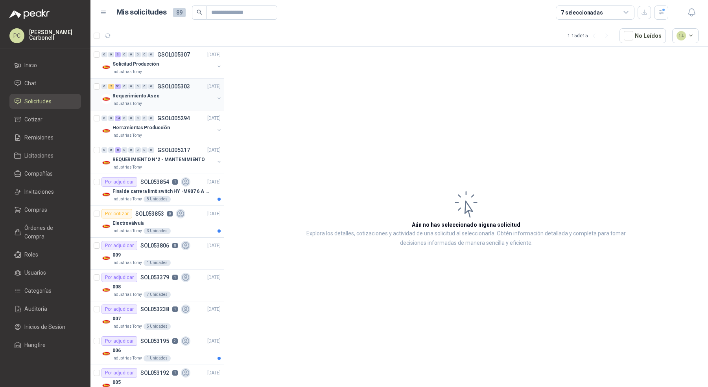
click at [178, 98] on div "Requerimiento Aseo" at bounding box center [163, 95] width 102 height 9
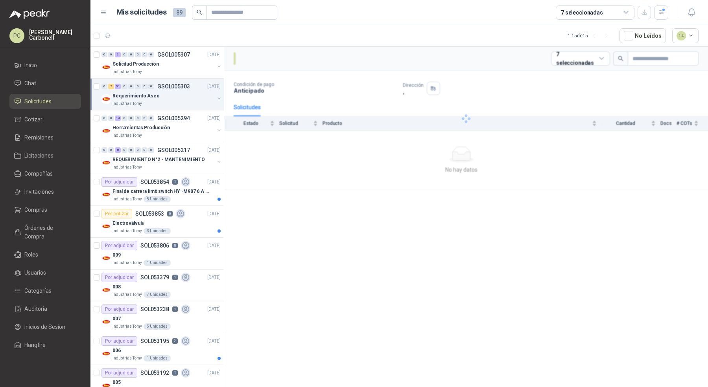
click at [178, 98] on div "Requerimiento Aseo" at bounding box center [163, 95] width 102 height 9
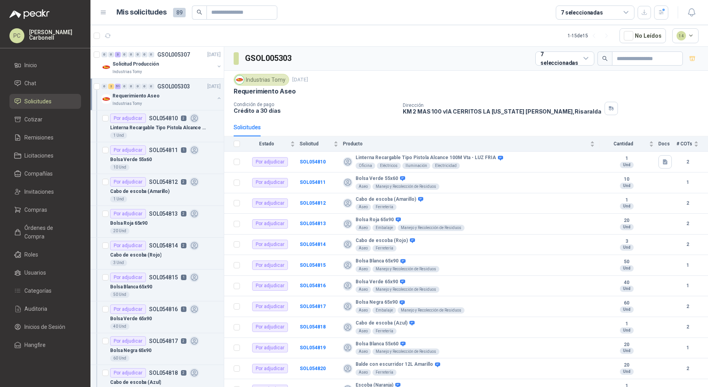
scroll to position [2, 0]
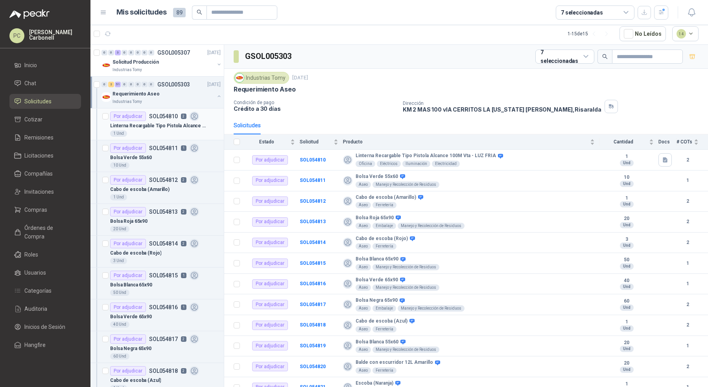
click at [181, 126] on p "Linterna Recargable Tipo Pistola Alcance 100M Vta - LUZ FRIA" at bounding box center [159, 125] width 98 height 7
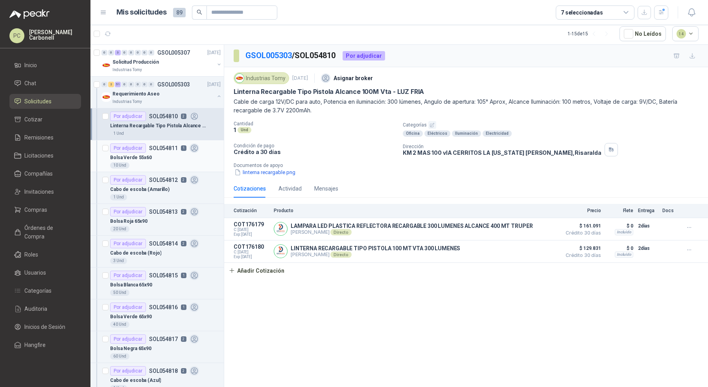
click at [168, 162] on div "10 Und" at bounding box center [165, 165] width 111 height 6
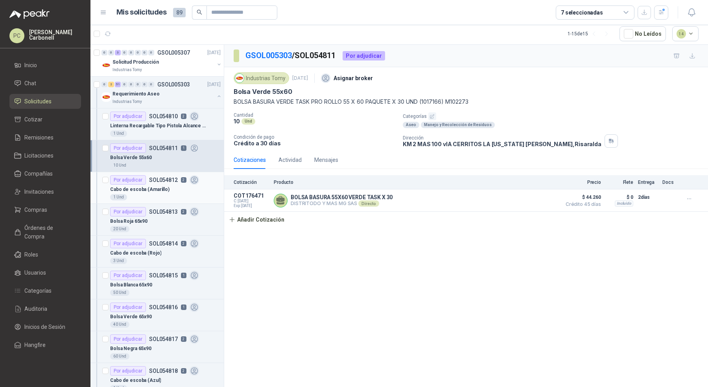
click at [164, 194] on div "1 Und" at bounding box center [165, 197] width 111 height 6
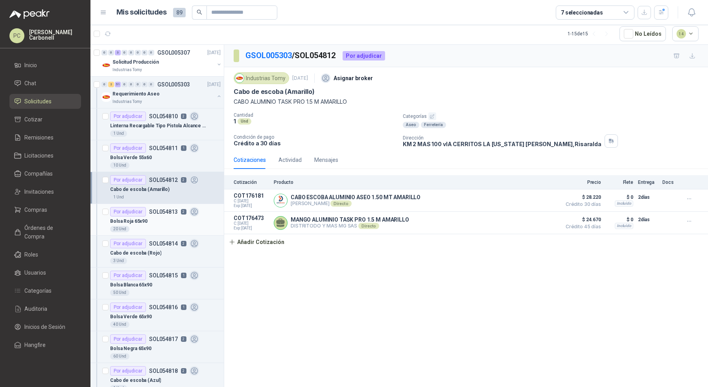
click at [167, 226] on div "20 Und" at bounding box center [165, 229] width 111 height 6
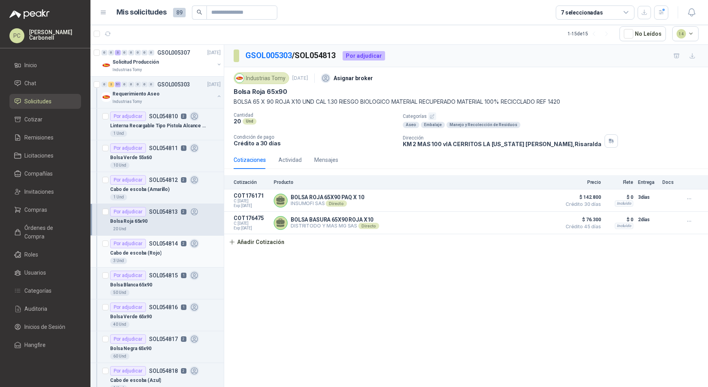
click at [161, 260] on div "3 Und" at bounding box center [165, 261] width 111 height 6
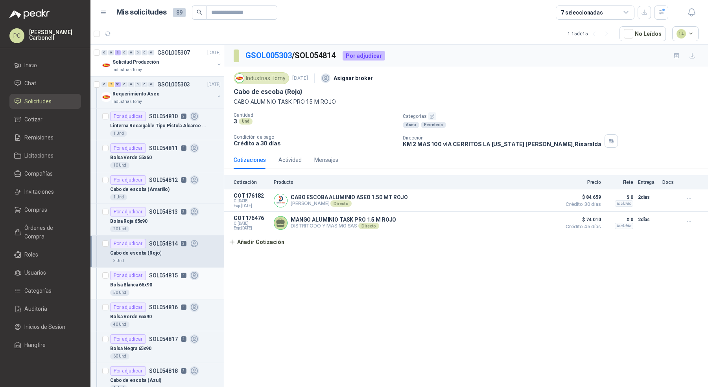
click at [162, 290] on div "50 Und" at bounding box center [165, 293] width 111 height 6
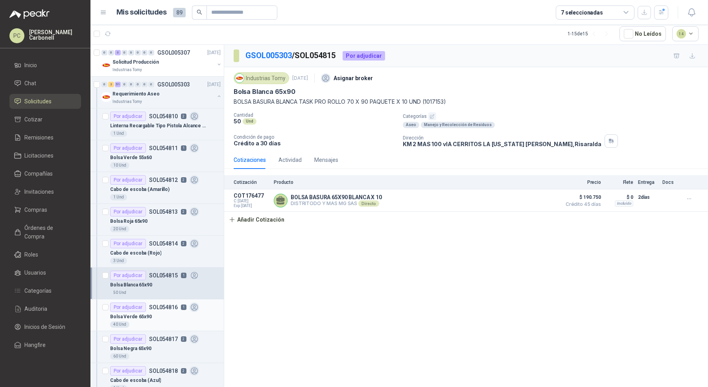
click at [162, 322] on div "40 Und" at bounding box center [165, 325] width 111 height 6
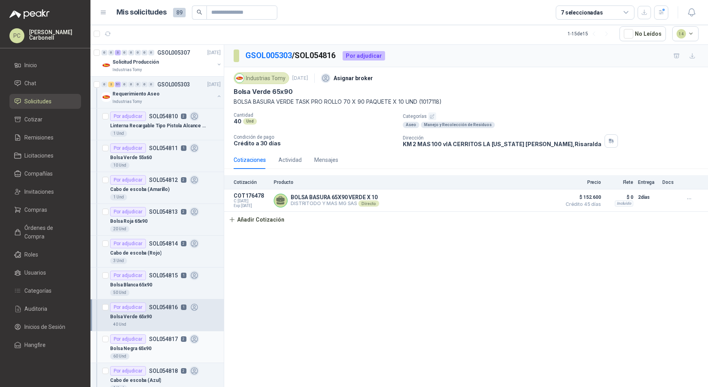
click at [162, 348] on div "Bolsa Negra 65x90" at bounding box center [165, 348] width 111 height 9
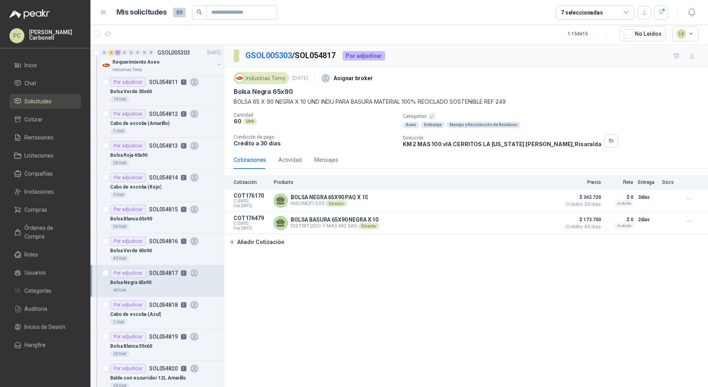
scroll to position [116, 0]
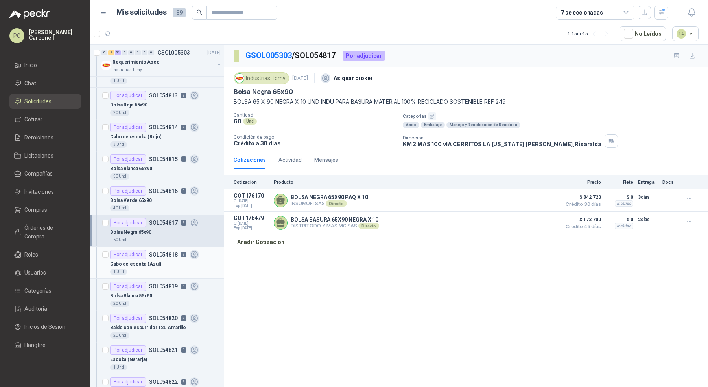
click at [164, 263] on div "Cabo de escoba (Azul)" at bounding box center [165, 264] width 111 height 9
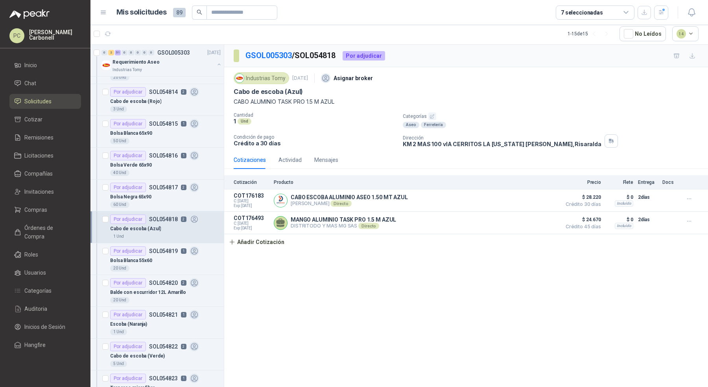
scroll to position [179, 0]
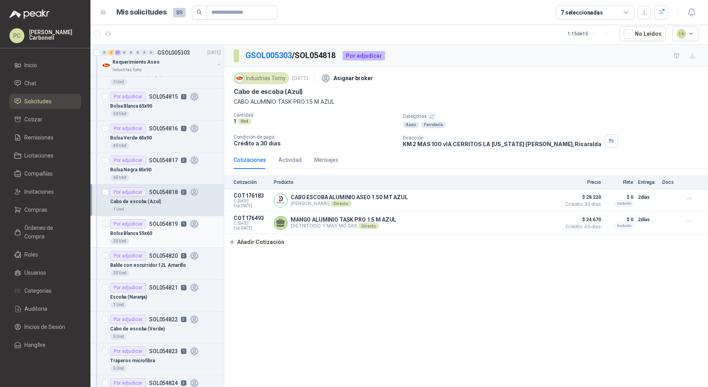
click at [166, 242] on article "Por adjudicar SOL054819 1 Bolsa Blanca 55x60 20 Und" at bounding box center [156, 232] width 133 height 32
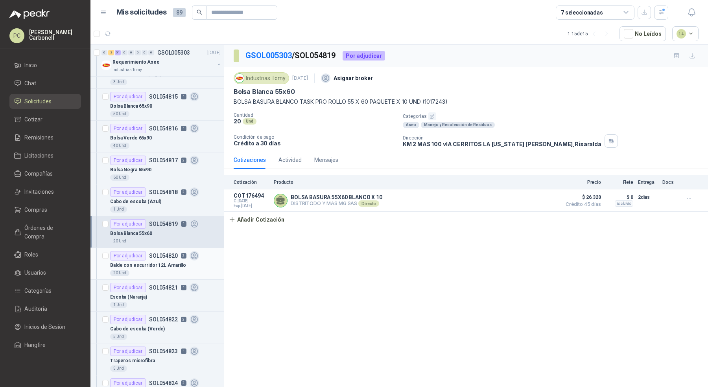
click at [164, 262] on p "Balde con escurridor 12L Amarillo" at bounding box center [148, 265] width 76 height 7
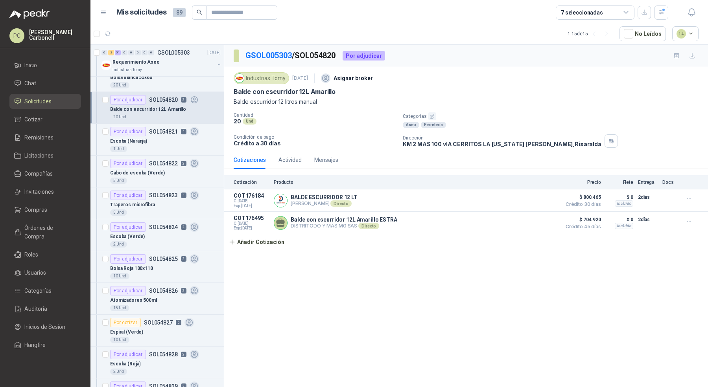
scroll to position [347, 0]
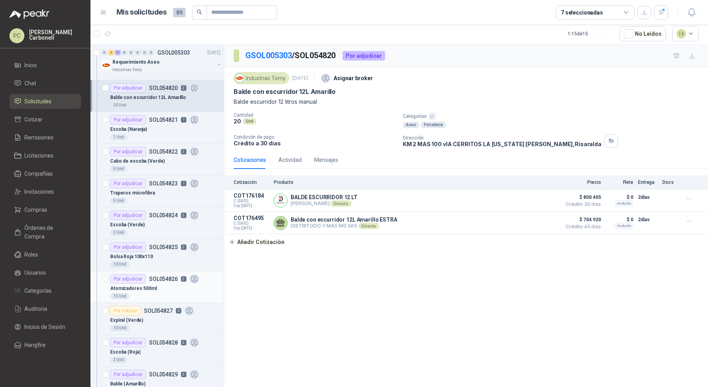
click at [162, 284] on div "Atomizadores 500ml" at bounding box center [165, 288] width 111 height 9
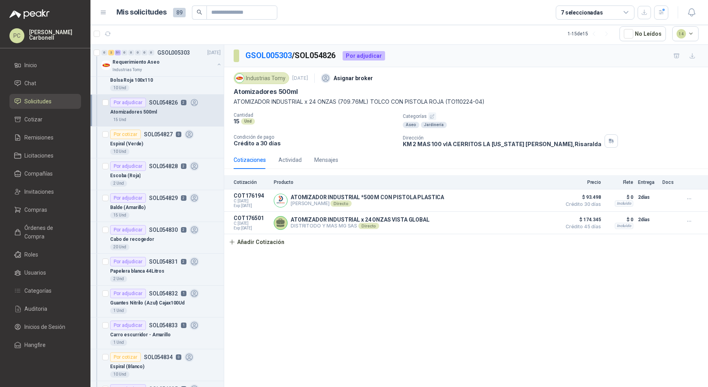
scroll to position [524, 0]
click at [163, 266] on div "Papelera blanca 44Litros" at bounding box center [165, 270] width 111 height 9
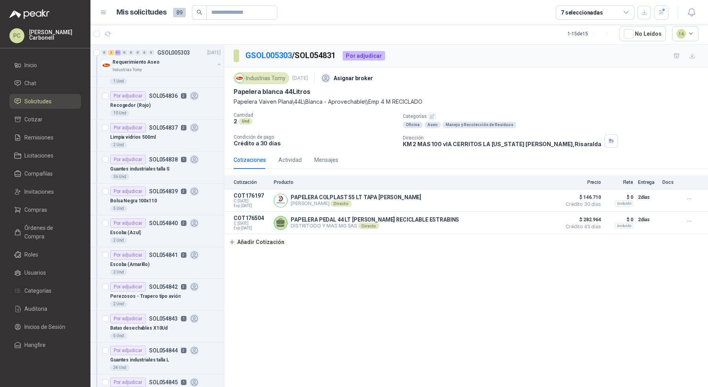
scroll to position [875, 0]
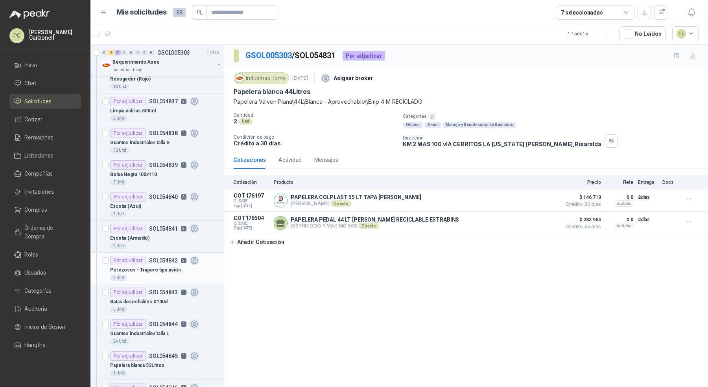
click at [160, 267] on p "Perezosos - Trapero tipo avión" at bounding box center [145, 270] width 70 height 7
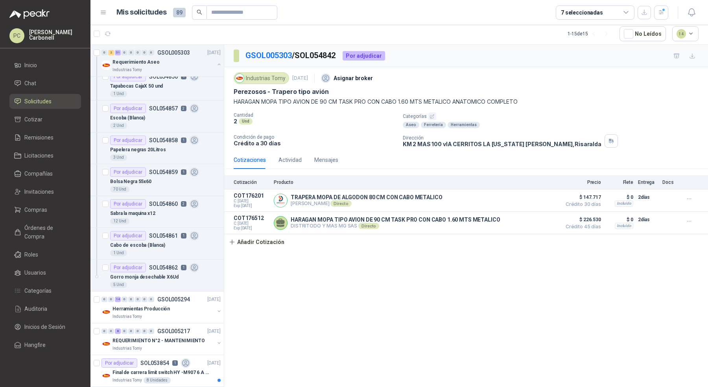
scroll to position [1527, 0]
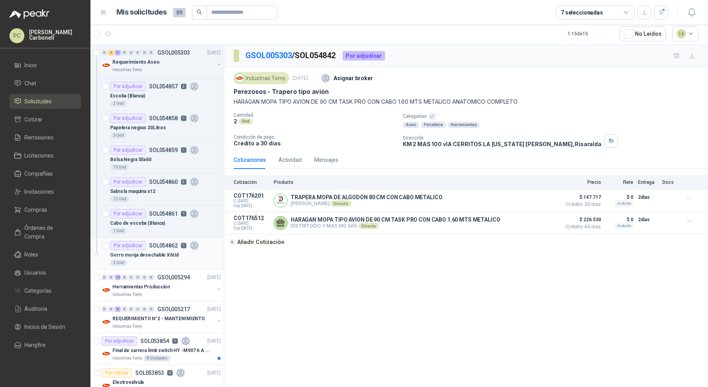
click at [167, 243] on p "SOL054862" at bounding box center [163, 246] width 29 height 6
